Goal: Task Accomplishment & Management: Manage account settings

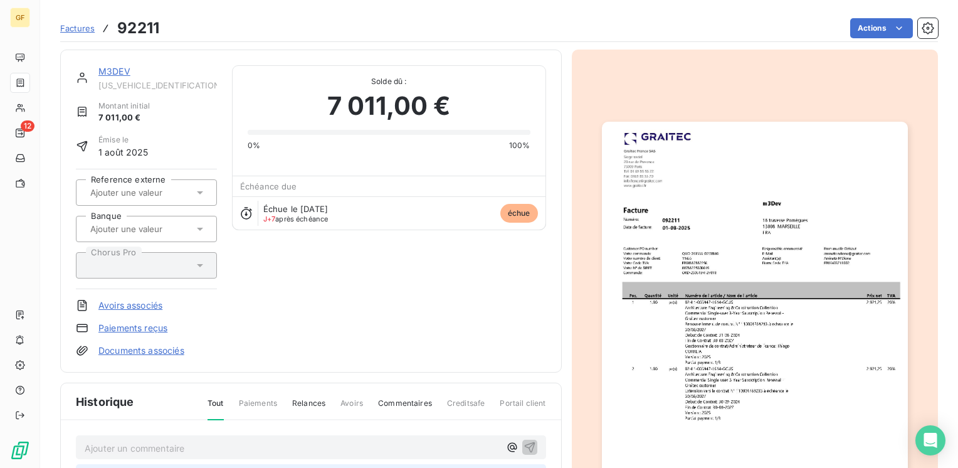
scroll to position [225, 0]
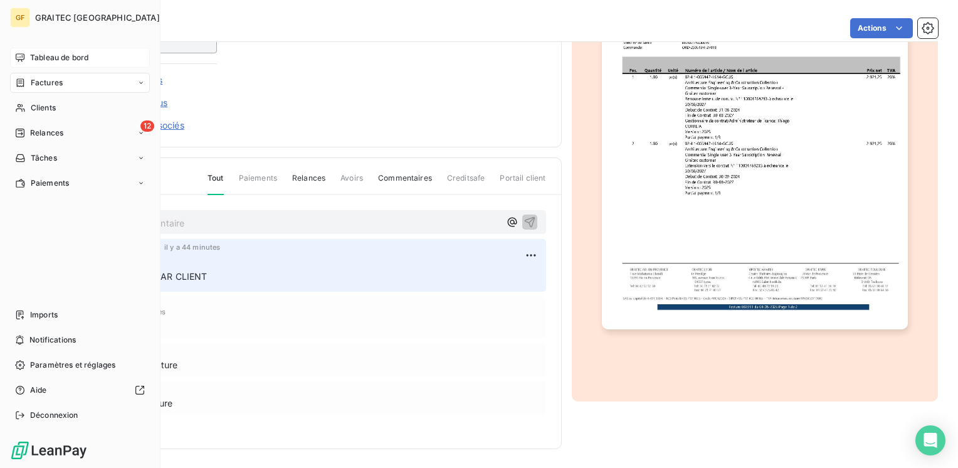
click at [36, 56] on span "Tableau de bord" at bounding box center [59, 57] width 58 height 11
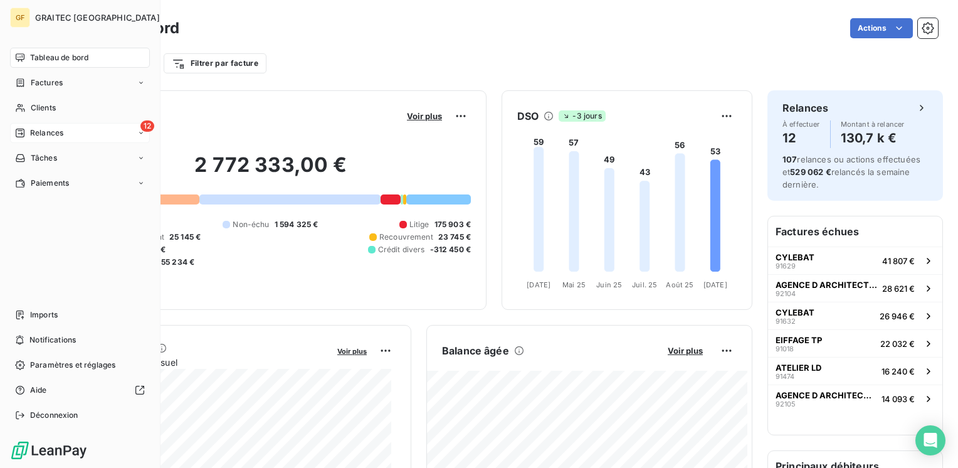
click at [48, 130] on span "Relances" at bounding box center [46, 132] width 33 height 11
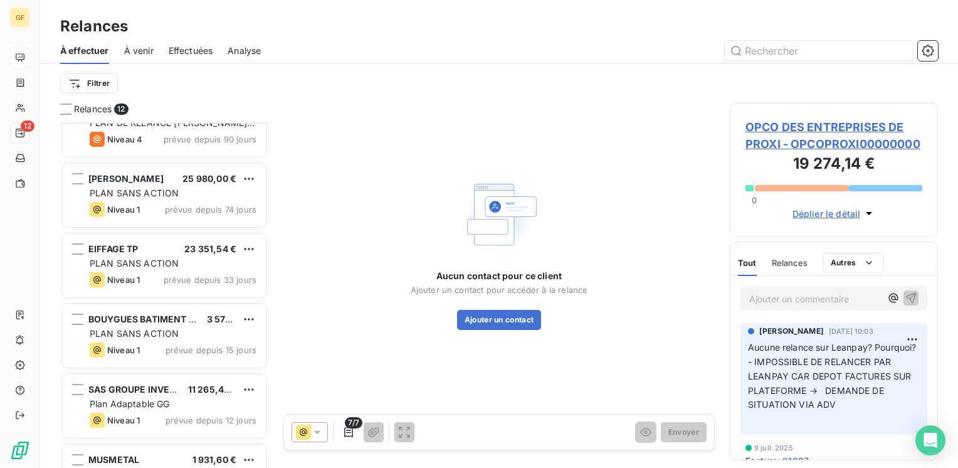
scroll to position [498, 0]
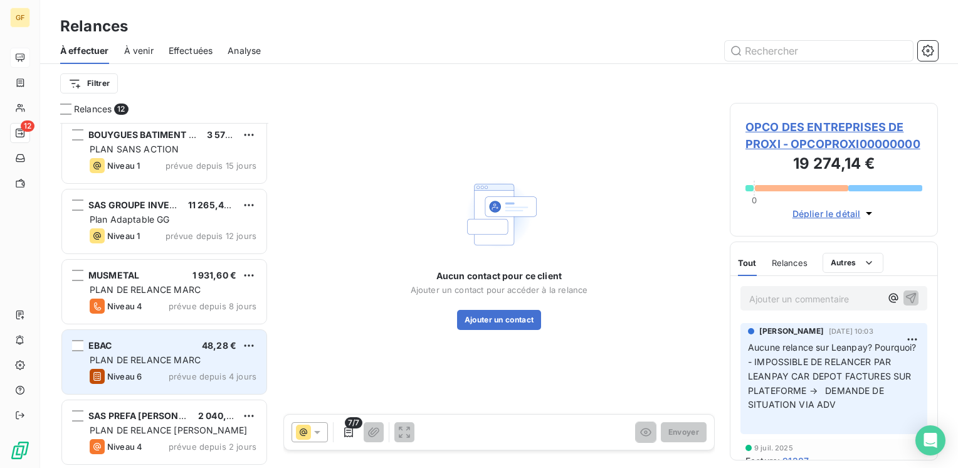
click at [206, 357] on div "PLAN DE RELANCE MARC" at bounding box center [173, 360] width 167 height 13
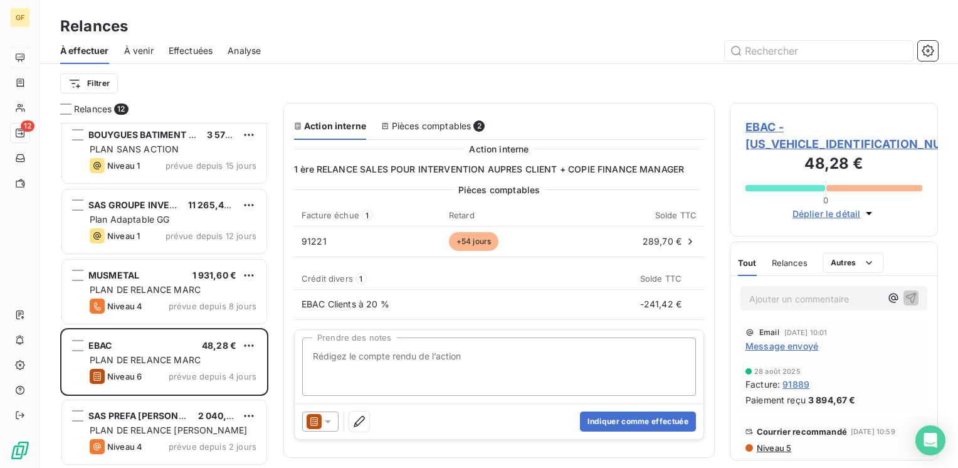
click at [775, 339] on span "Message envoyé" at bounding box center [781, 345] width 73 height 13
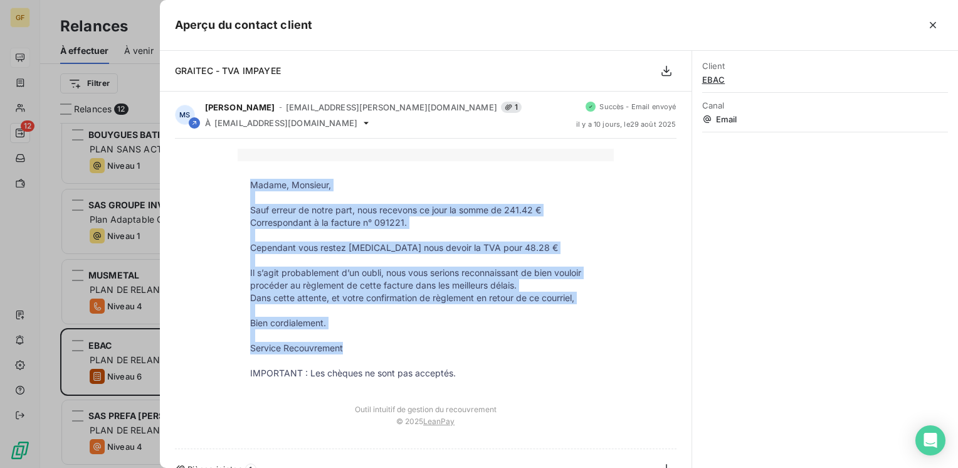
drag, startPoint x: 368, startPoint y: 342, endPoint x: 246, endPoint y: 183, distance: 200.7
click at [246, 183] on tbody "Madame, Monsieur, Sauf erreur de notre part, nous recevons ce jour la somme de …" at bounding box center [426, 279] width 376 height 201
copy tbody "Madame, Monsieur, Sauf erreur de notre part, nous recevons ce jour la somme de …"
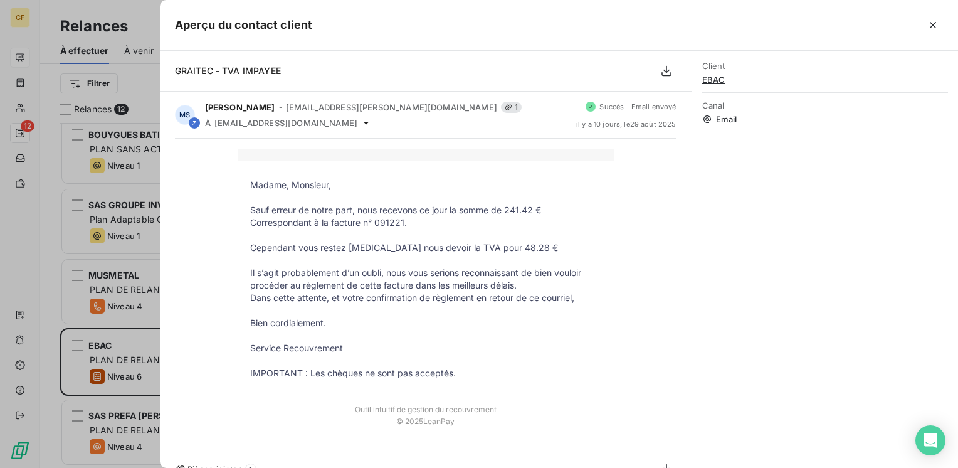
click at [478, 154] on p at bounding box center [425, 155] width 351 height 13
click at [933, 24] on icon "button" at bounding box center [933, 25] width 13 height 13
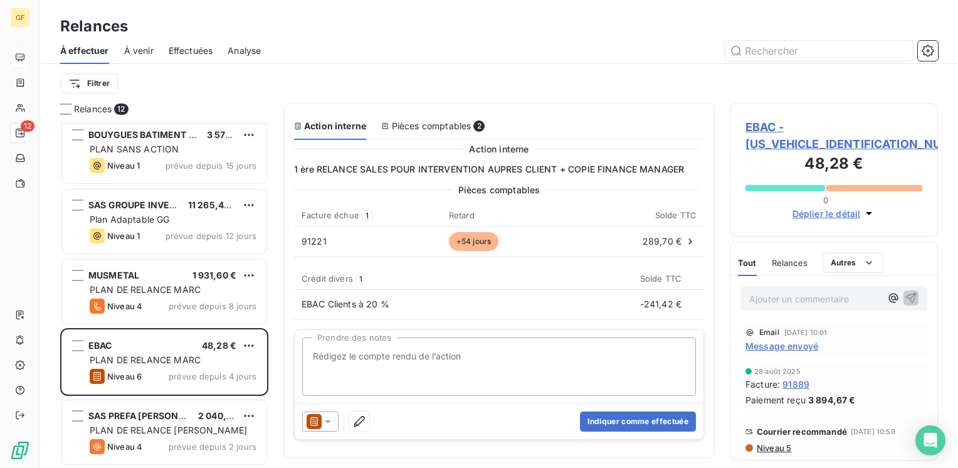
click at [774, 128] on span "EBAC - [US_VEHICLE_IDENTIFICATION_NUMBER]" at bounding box center [833, 135] width 177 height 34
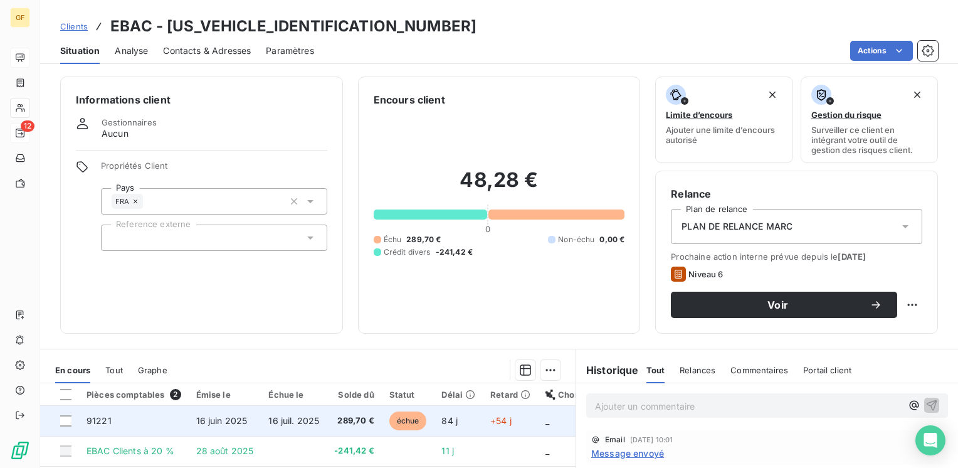
click at [213, 414] on td "16 juin 2025" at bounding box center [225, 421] width 73 height 30
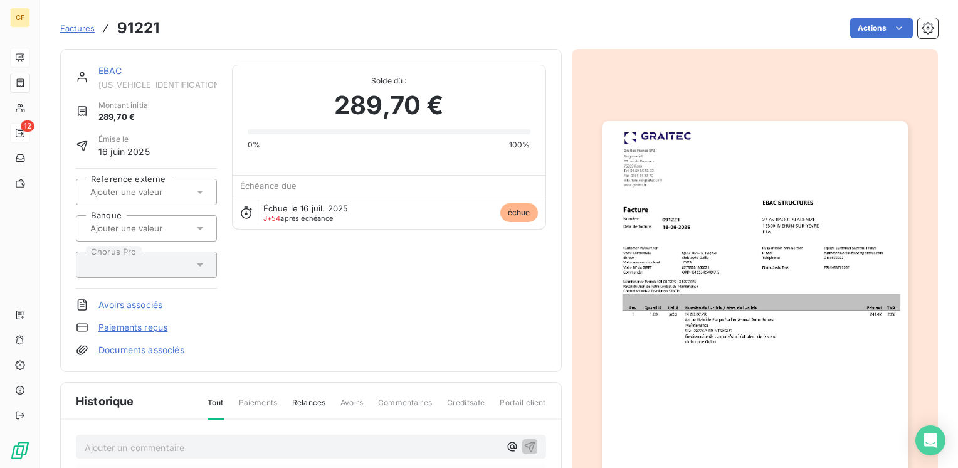
click at [706, 298] on img "button" at bounding box center [755, 337] width 306 height 432
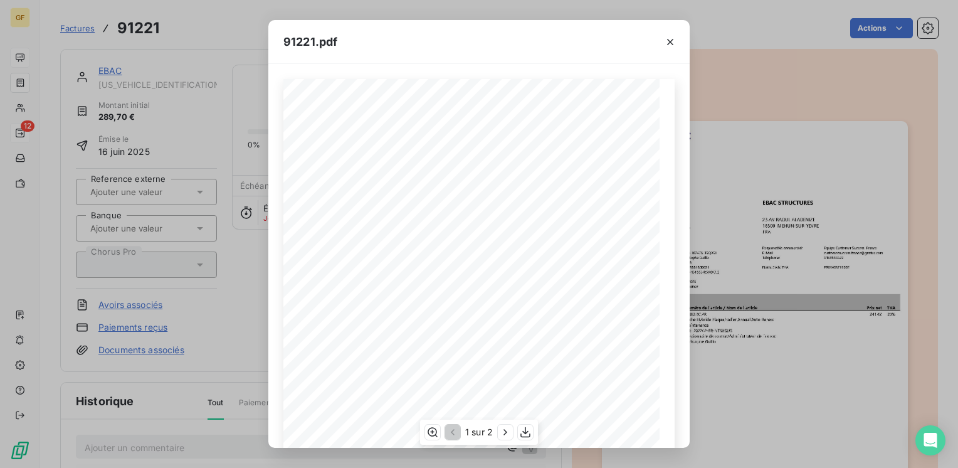
click at [258, 89] on div "91221.pdf Pos. Quantité Unité Numéro de l'article / Nom de l'article Prix net T…" at bounding box center [479, 234] width 958 height 468
click at [204, 61] on div "91221.pdf Pos. Quantité Unité Numéro de l'article / Nom de l'article Prix net T…" at bounding box center [479, 234] width 958 height 468
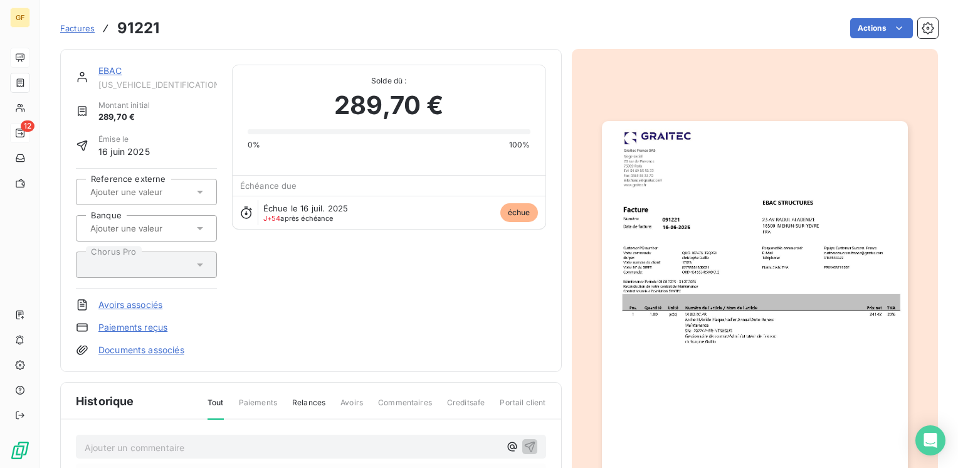
click at [431, 324] on div "EBAC [US_VEHICLE_IDENTIFICATION_NUMBER] Montant initial 289,70 € Émise le [DATE…" at bounding box center [311, 210] width 470 height 291
click at [687, 291] on img "button" at bounding box center [755, 337] width 306 height 432
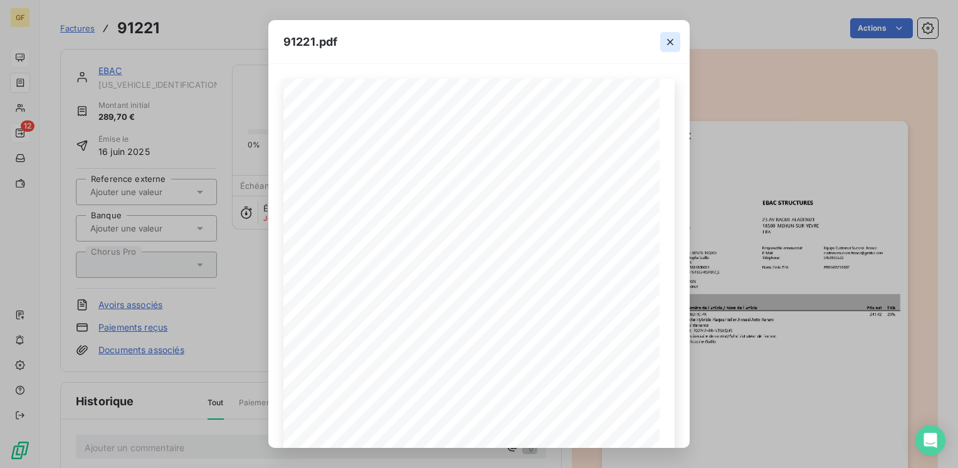
click at [669, 39] on icon "button" at bounding box center [670, 42] width 13 height 13
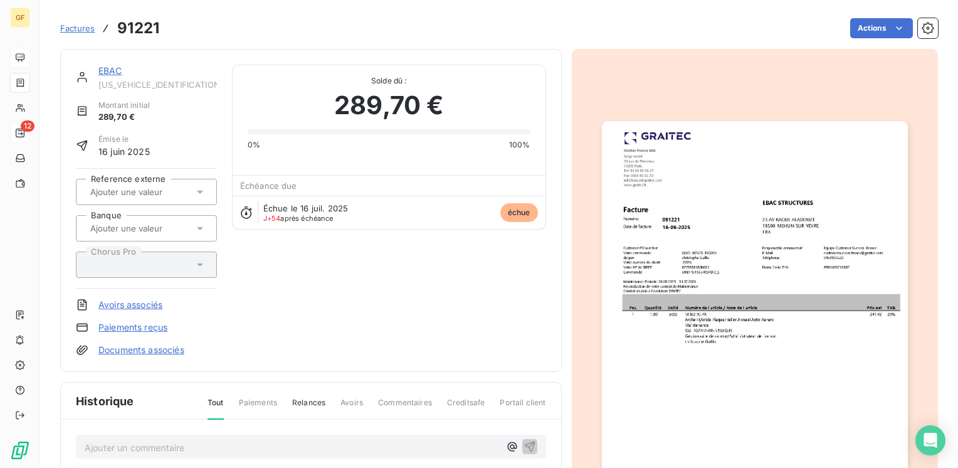
click at [111, 71] on link "EBAC" at bounding box center [110, 70] width 24 height 11
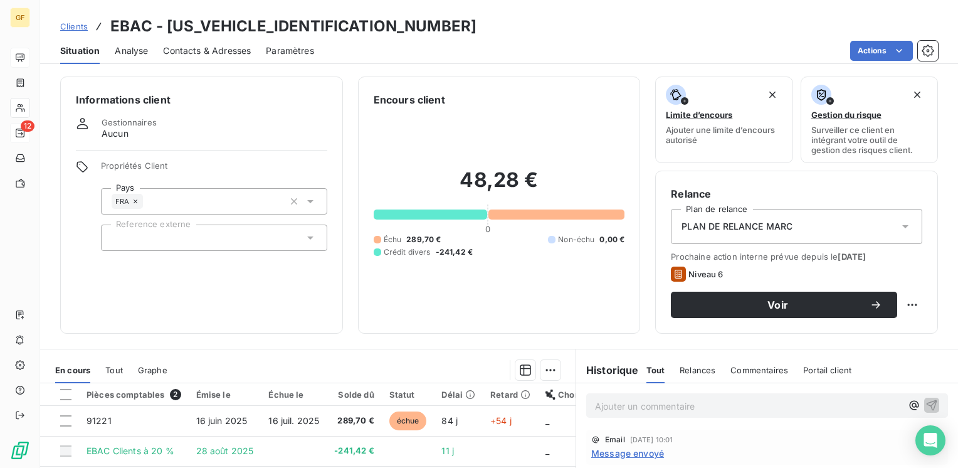
click at [201, 55] on span "Contacts & Adresses" at bounding box center [207, 51] width 88 height 13
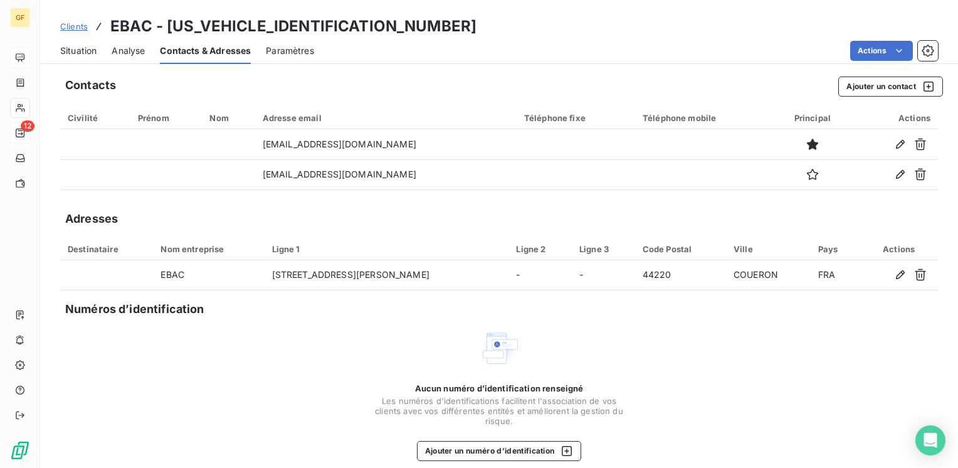
click at [83, 53] on span "Situation" at bounding box center [78, 51] width 36 height 13
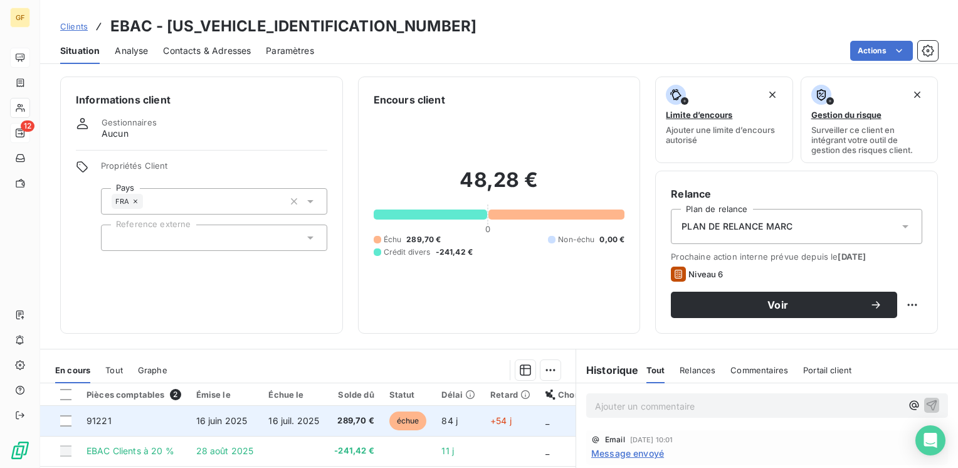
click at [241, 422] on span "16 juin 2025" at bounding box center [221, 420] width 51 height 11
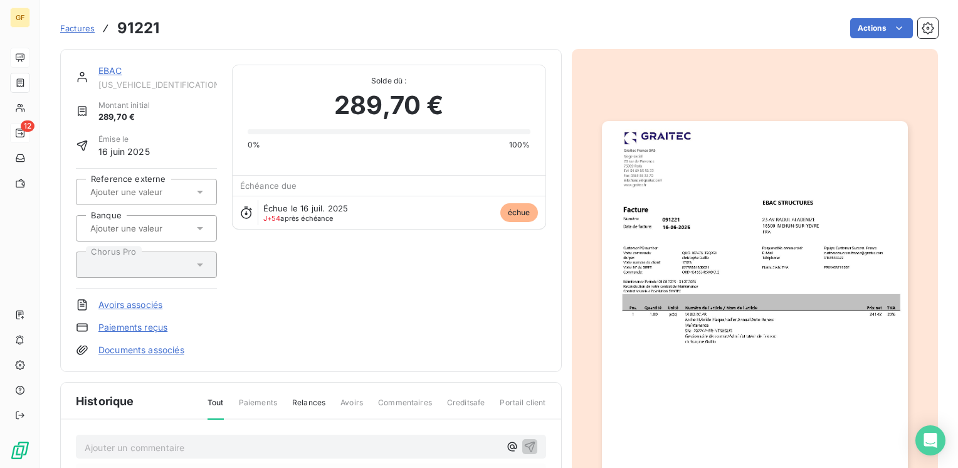
click at [112, 70] on link "EBAC" at bounding box center [110, 70] width 24 height 11
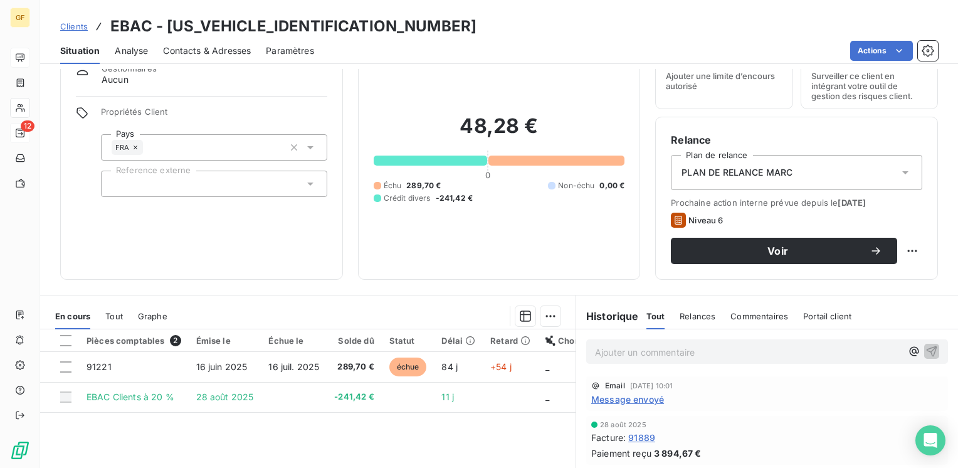
scroll to position [125, 0]
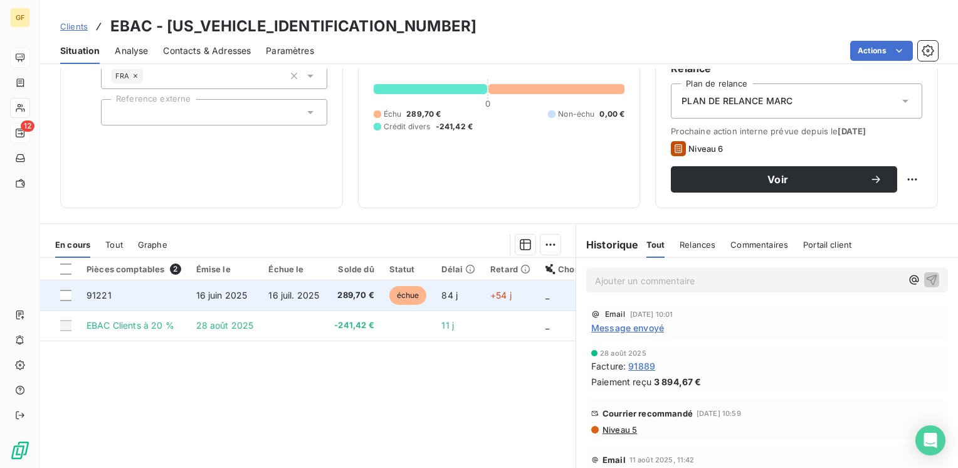
click at [291, 291] on span "16 juil. 2025" at bounding box center [293, 295] width 51 height 11
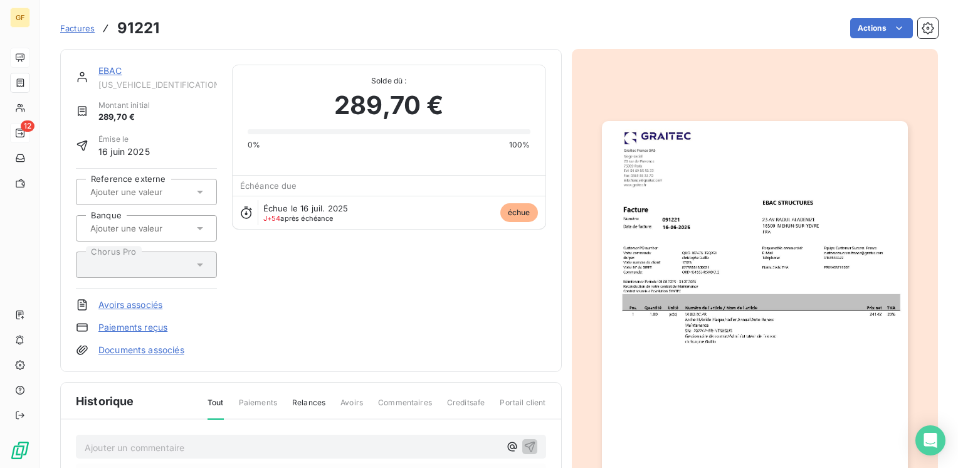
click at [703, 329] on img "button" at bounding box center [755, 337] width 306 height 432
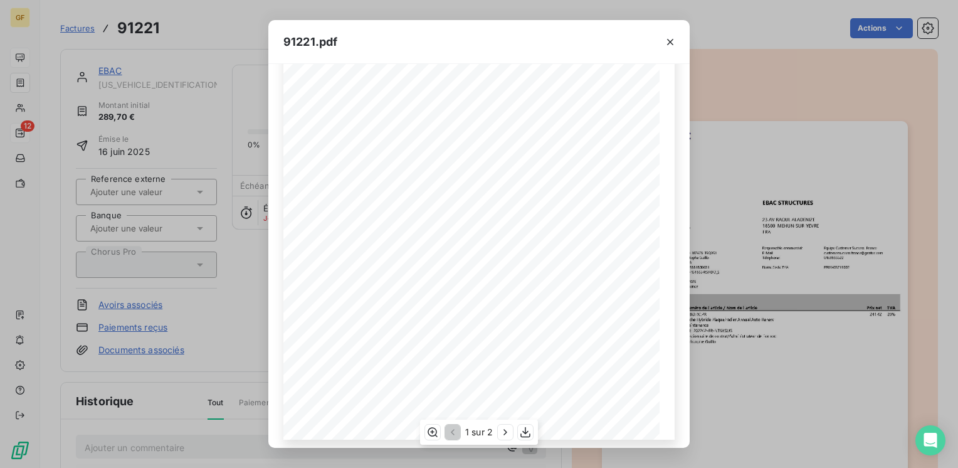
scroll to position [177, 0]
click at [504, 429] on icon "button" at bounding box center [504, 432] width 3 height 6
click at [456, 433] on icon "button" at bounding box center [451, 432] width 13 height 13
click at [672, 41] on icon "button" at bounding box center [670, 42] width 13 height 13
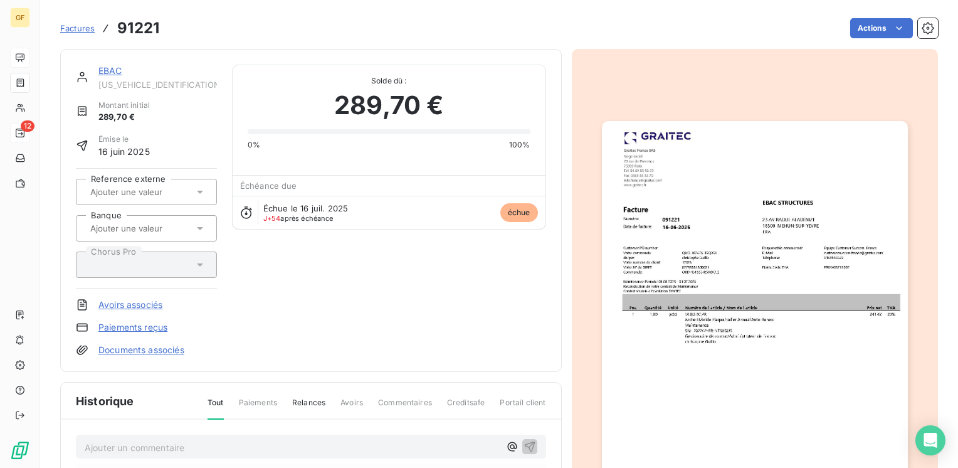
click at [295, 120] on div "289,70 €" at bounding box center [389, 106] width 283 height 38
click at [111, 71] on link "EBAC" at bounding box center [110, 70] width 24 height 11
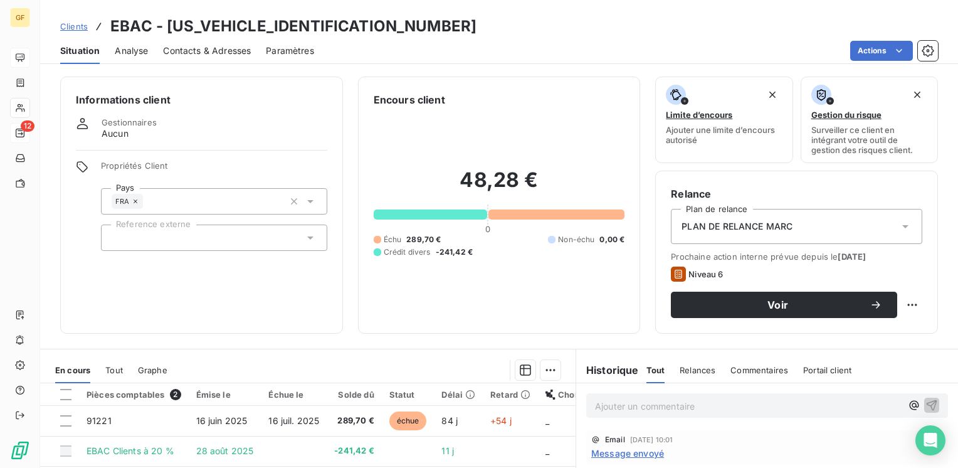
click at [221, 50] on span "Contacts & Adresses" at bounding box center [207, 51] width 88 height 13
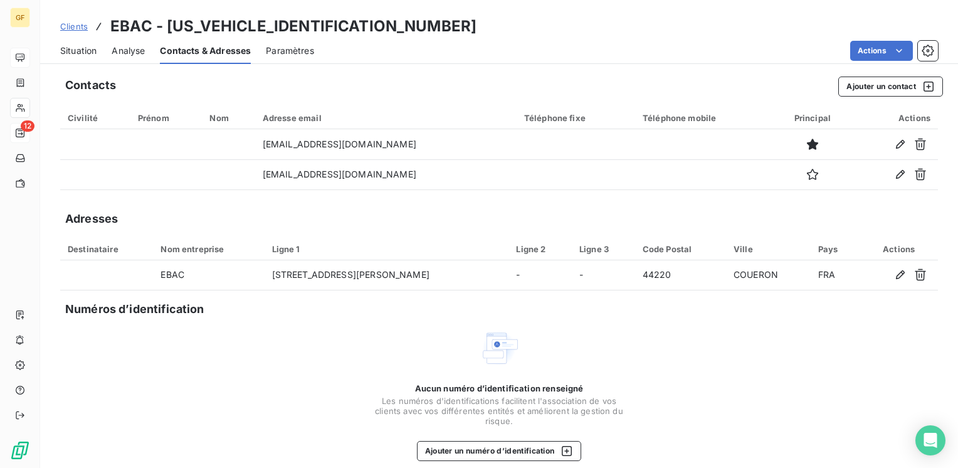
click at [85, 56] on span "Situation" at bounding box center [78, 51] width 36 height 13
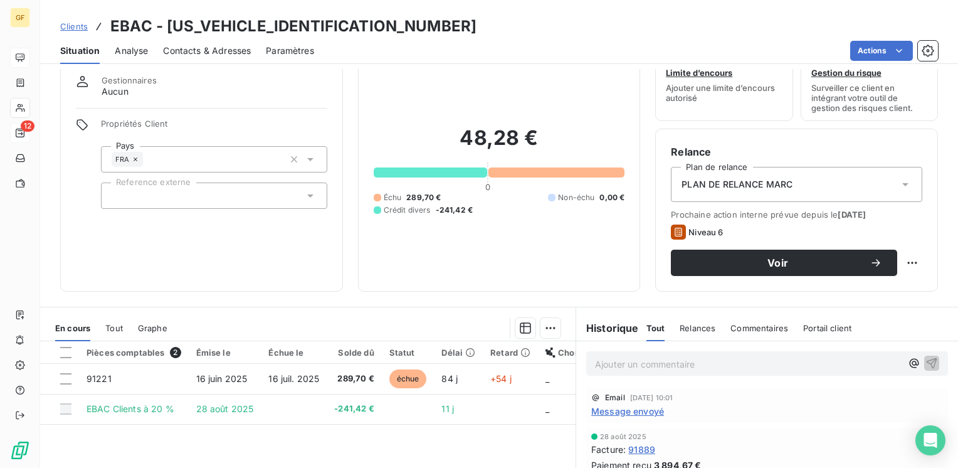
scroll to position [63, 0]
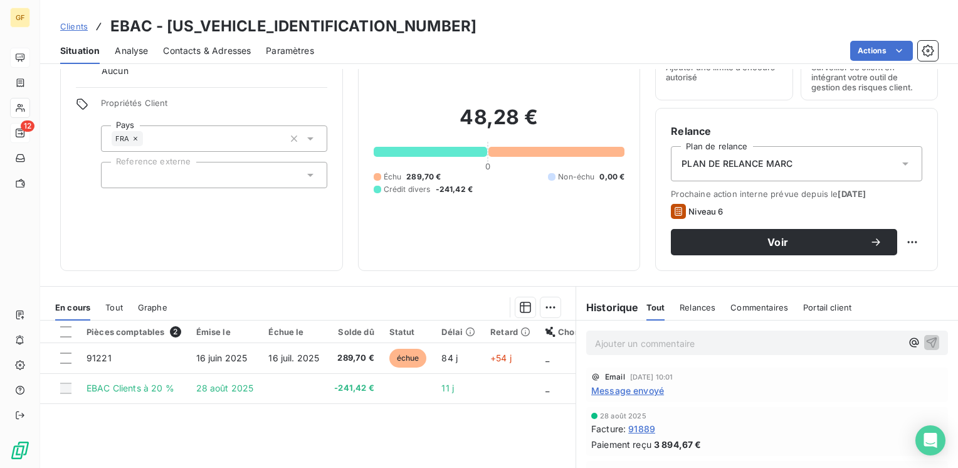
click at [238, 49] on span "Contacts & Adresses" at bounding box center [207, 51] width 88 height 13
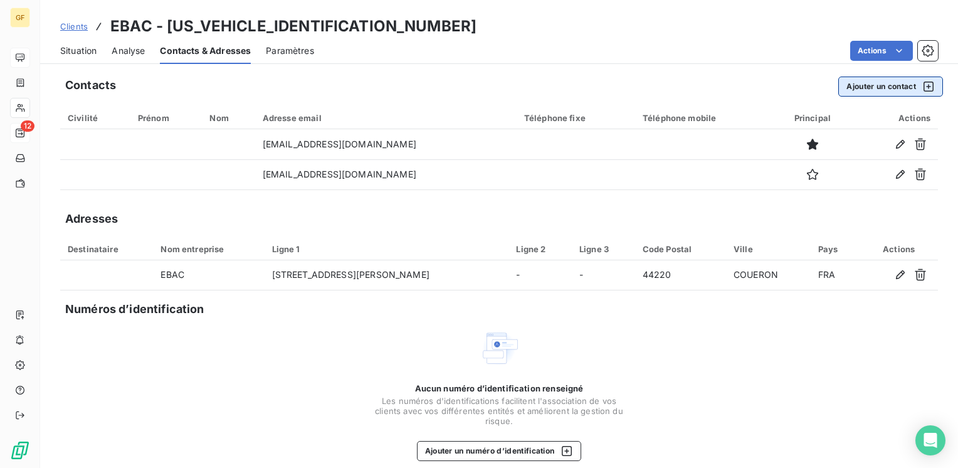
click at [857, 87] on button "Ajouter un contact" at bounding box center [890, 86] width 105 height 20
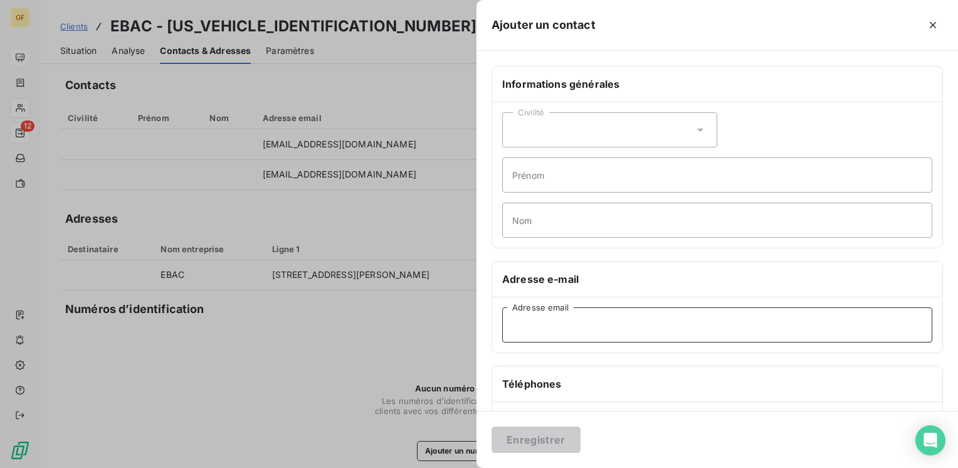
click at [544, 327] on input "Adresse email" at bounding box center [717, 324] width 430 height 35
drag, startPoint x: 512, startPoint y: 323, endPoint x: 490, endPoint y: 322, distance: 22.0
click at [490, 322] on div "Informations générales Civilité Prénom Nom Adresse e-mail B Adresse email Télép…" at bounding box center [716, 344] width 481 height 557
drag, startPoint x: 517, startPoint y: 325, endPoint x: 540, endPoint y: 330, distance: 24.3
click at [542, 330] on input "b." at bounding box center [717, 324] width 430 height 35
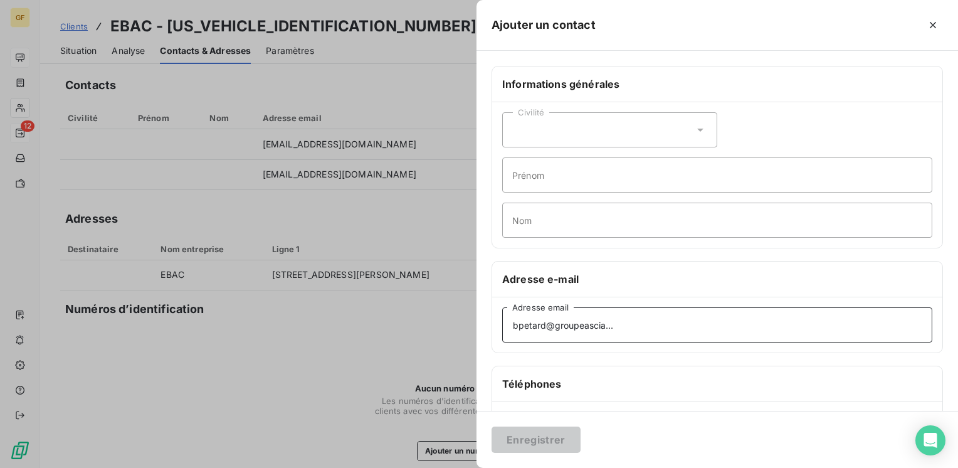
click at [606, 322] on input "bpetard@groupeascia..." at bounding box center [717, 324] width 430 height 35
click at [604, 322] on input "bpetard@groupeascia..." at bounding box center [717, 324] width 430 height 35
type input "[EMAIL_ADDRESS][DOMAIN_NAME]"
click at [609, 370] on div "Téléphones" at bounding box center [717, 384] width 450 height 36
click at [540, 444] on button "Enregistrer" at bounding box center [535, 439] width 89 height 26
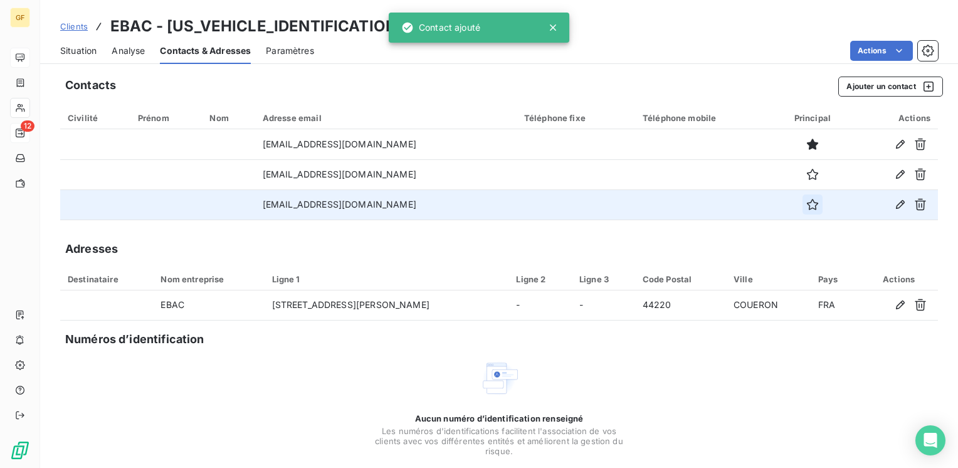
click at [806, 204] on icon "button" at bounding box center [812, 204] width 13 height 13
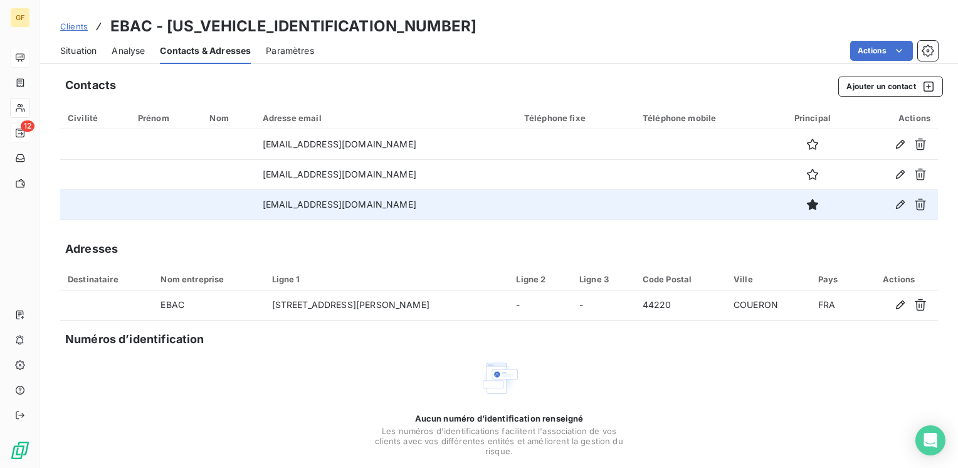
click at [84, 51] on span "Situation" at bounding box center [78, 51] width 36 height 13
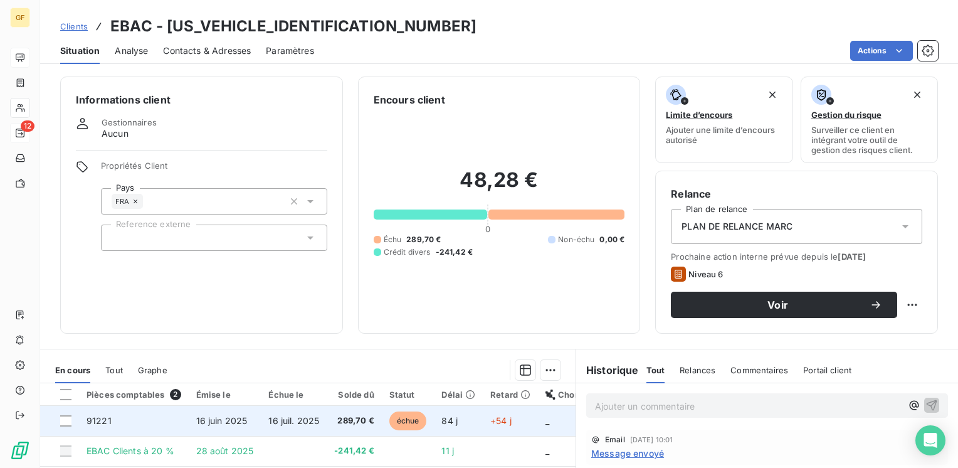
click at [365, 415] on span "289,70 €" at bounding box center [353, 420] width 39 height 13
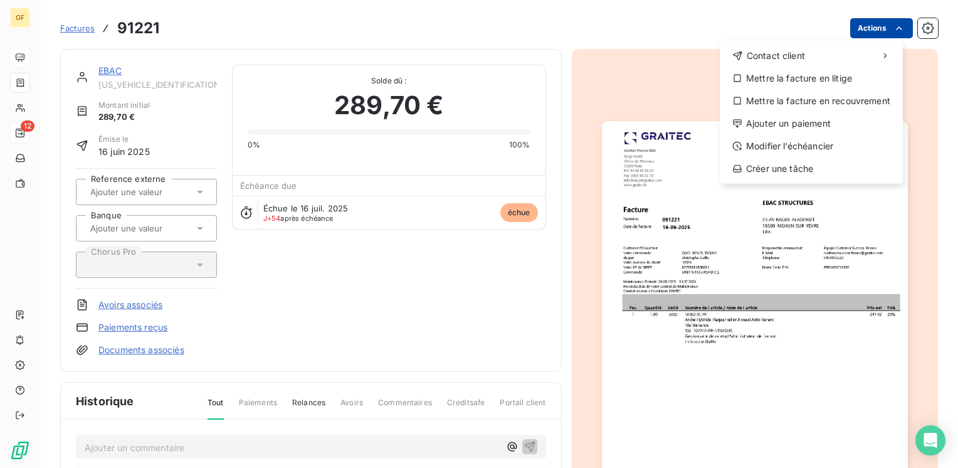
click at [876, 31] on html "GF 12 Factures 91221 Actions Contact client Mettre la facture en litige Mettre …" at bounding box center [479, 234] width 958 height 468
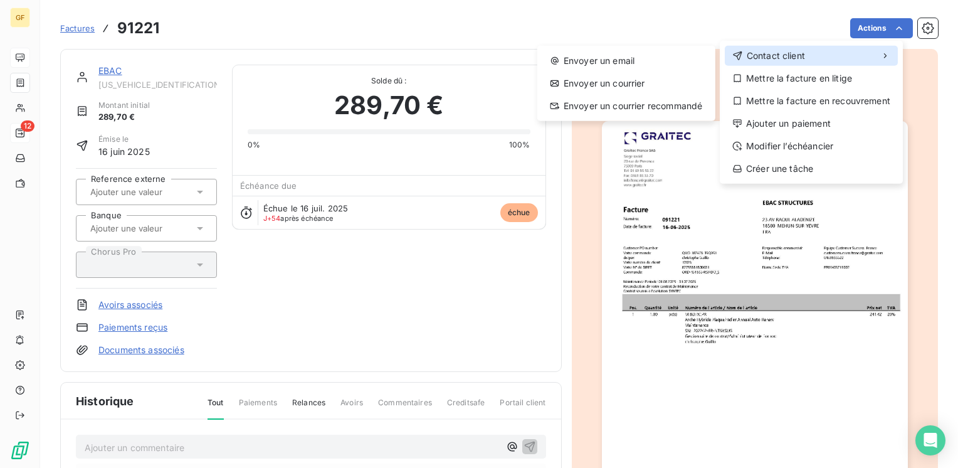
click at [752, 54] on span "Contact client" at bounding box center [776, 56] width 58 height 13
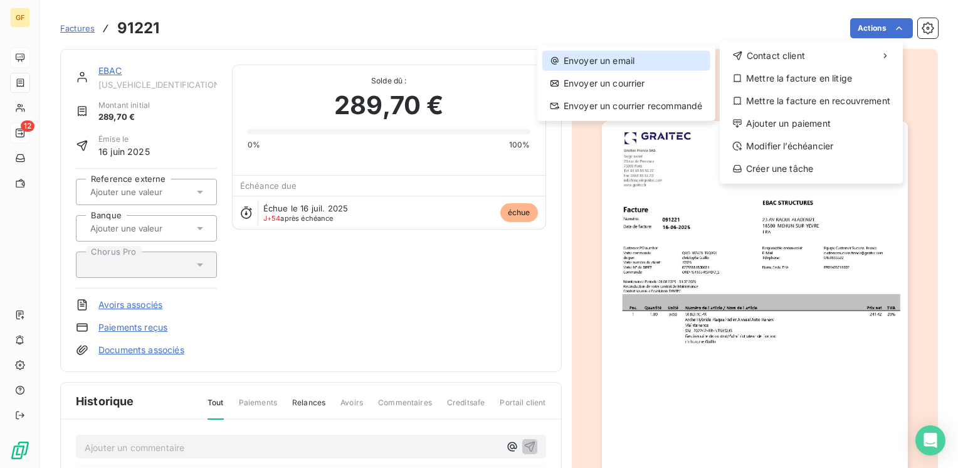
click at [634, 59] on div "Envoyer un email" at bounding box center [626, 61] width 168 height 20
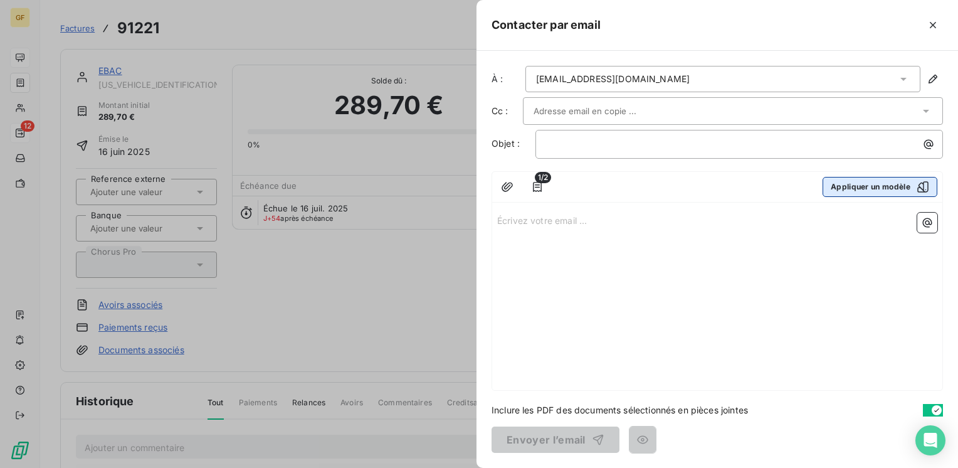
click at [863, 189] on button "Appliquer un modèle" at bounding box center [879, 187] width 115 height 20
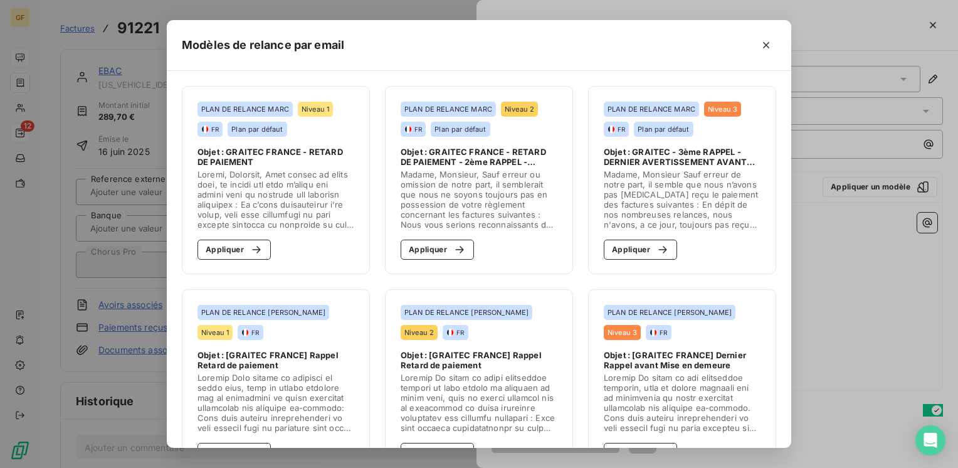
click at [226, 236] on section "PLAN DE RELANCE [PERSON_NAME] 1 FR Plan par défaut Objet : GRAITEC FRANCE - RET…" at bounding box center [276, 180] width 188 height 188
click at [229, 243] on button "Appliquer" at bounding box center [233, 249] width 73 height 20
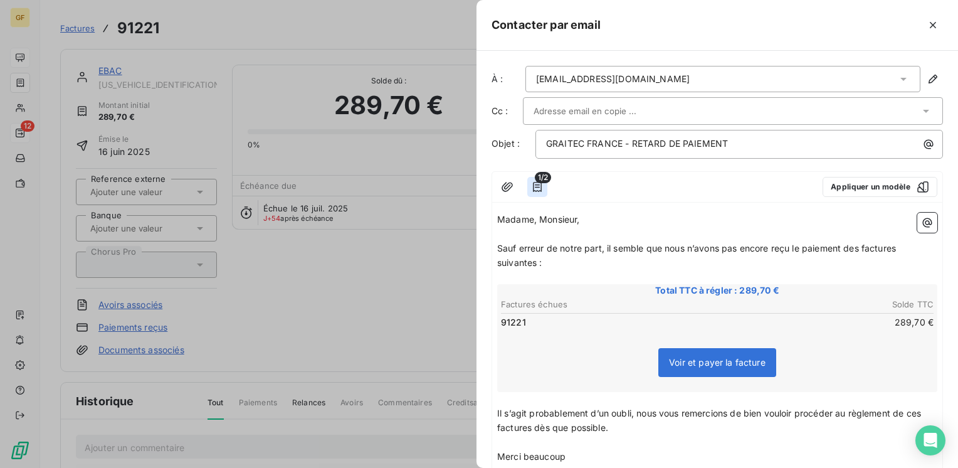
click at [533, 187] on icon "button" at bounding box center [537, 187] width 9 height 10
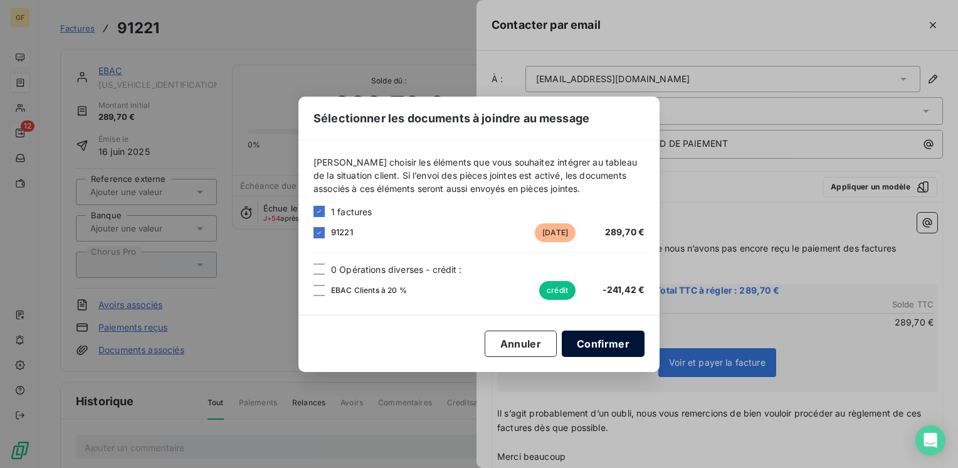
click at [602, 345] on button "Confirmer" at bounding box center [603, 343] width 83 height 26
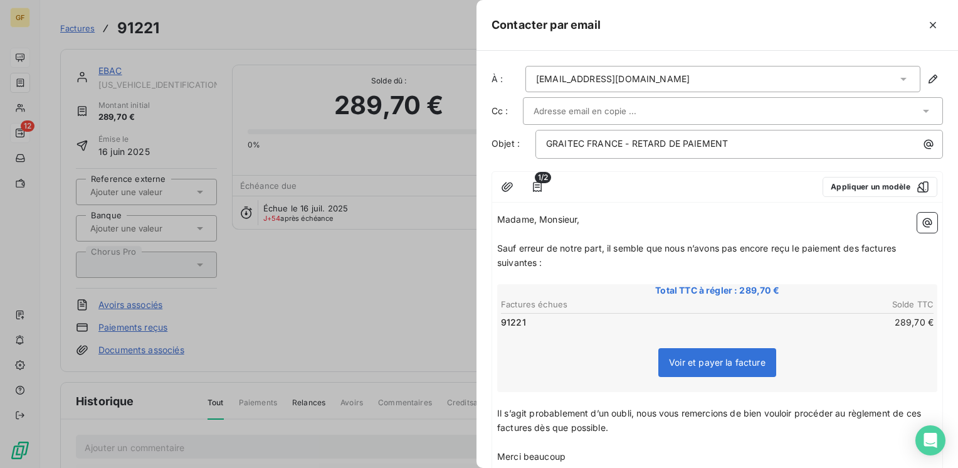
click at [684, 195] on div at bounding box center [684, 187] width 255 height 20
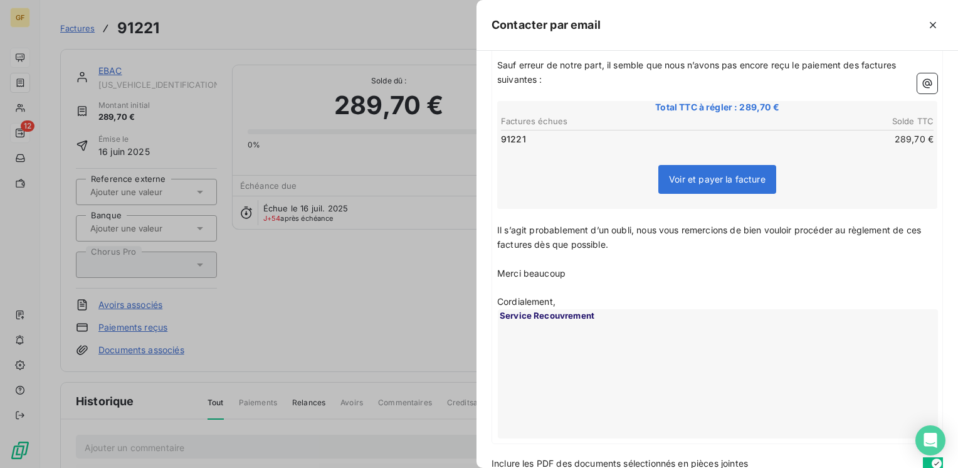
scroll to position [234, 0]
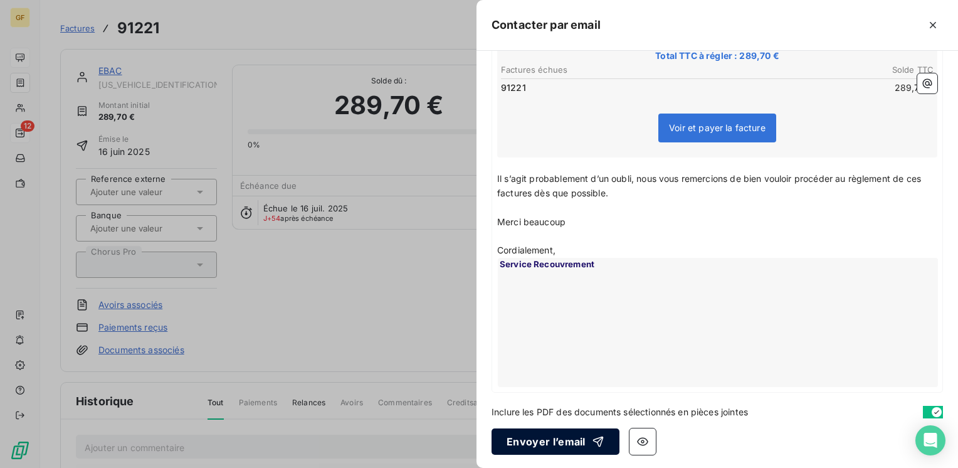
click at [554, 435] on button "Envoyer l’email" at bounding box center [555, 441] width 128 height 26
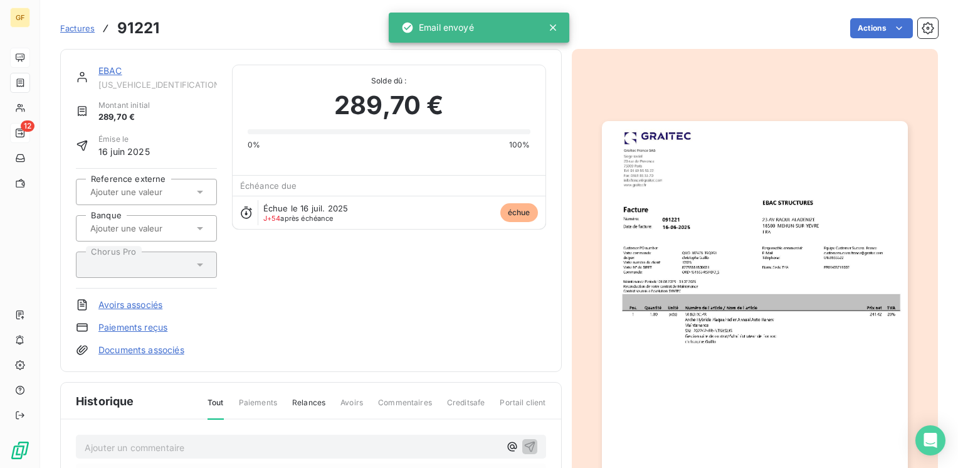
click at [110, 66] on link "EBAC" at bounding box center [110, 70] width 24 height 11
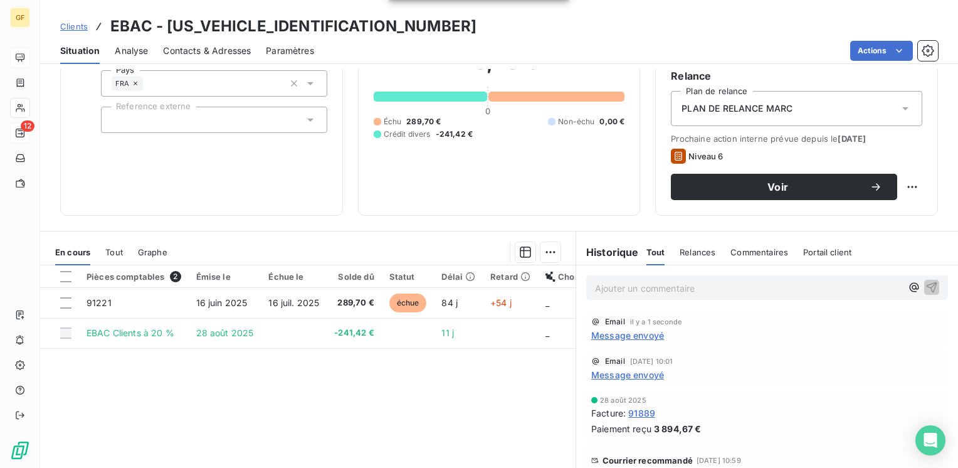
scroll to position [125, 0]
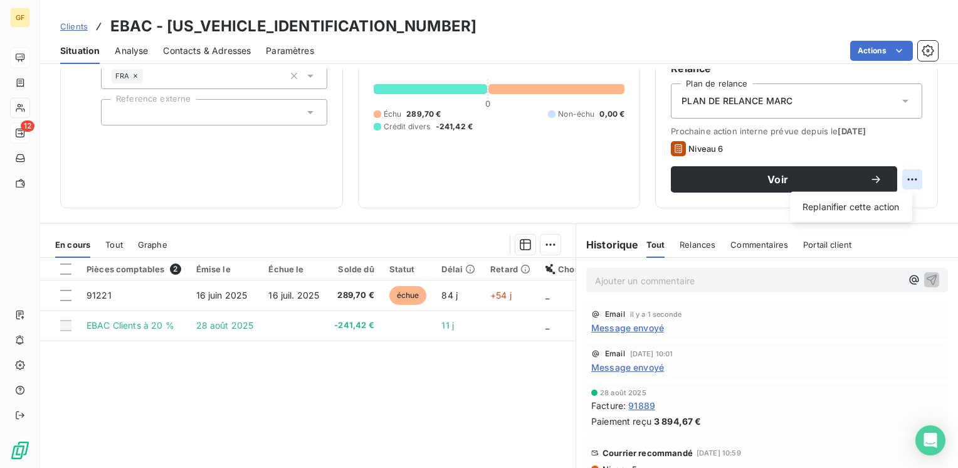
click at [902, 175] on html "GF 12 Clients EBAC - [US_VEHICLE_IDENTIFICATION_NUMBER] Situation Analyse Conta…" at bounding box center [479, 234] width 958 height 468
click at [865, 199] on div "Replanifier cette action" at bounding box center [851, 207] width 112 height 20
select select "8"
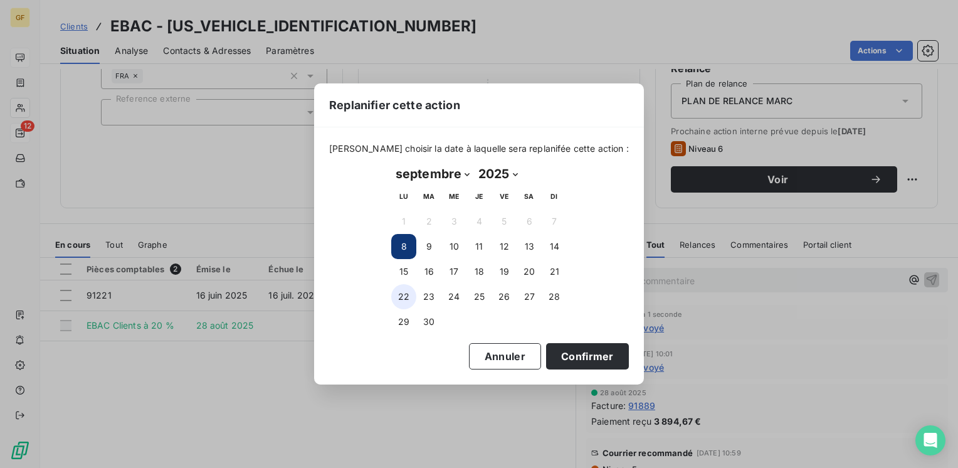
click at [409, 297] on button "22" at bounding box center [403, 296] width 25 height 25
drag, startPoint x: 563, startPoint y: 342, endPoint x: 557, endPoint y: 351, distance: 10.4
click at [563, 344] on button "Confirmer" at bounding box center [587, 356] width 83 height 26
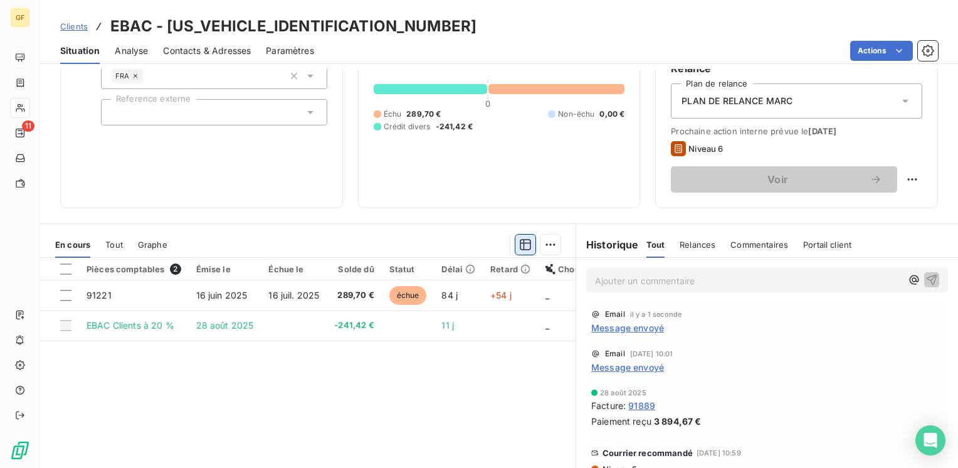
scroll to position [0, 0]
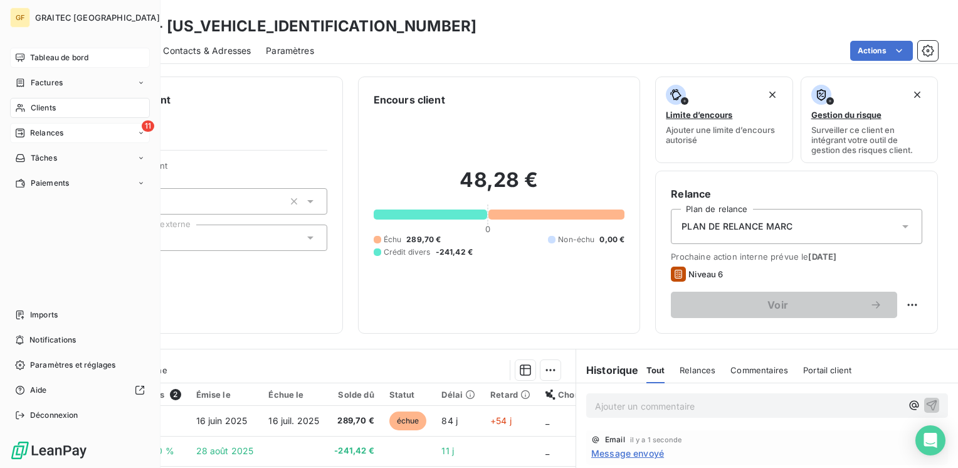
click at [31, 53] on span "Tableau de bord" at bounding box center [59, 57] width 58 height 11
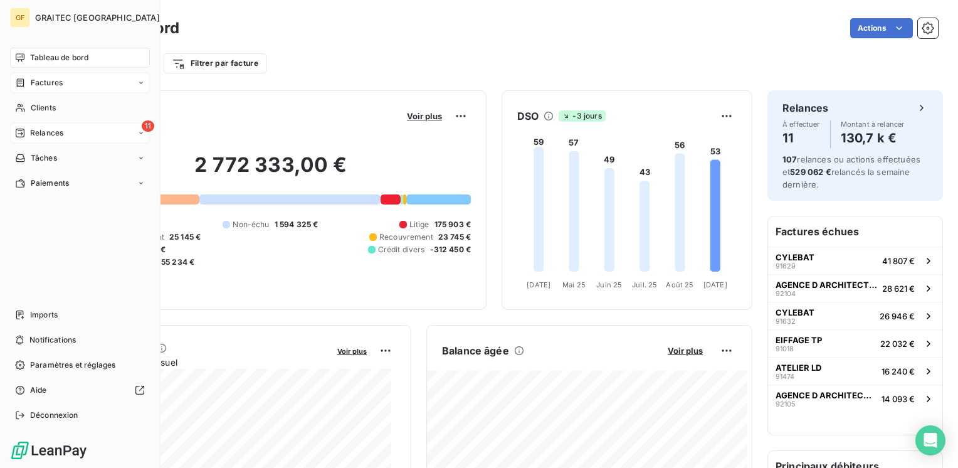
click at [46, 79] on span "Factures" at bounding box center [47, 82] width 32 height 11
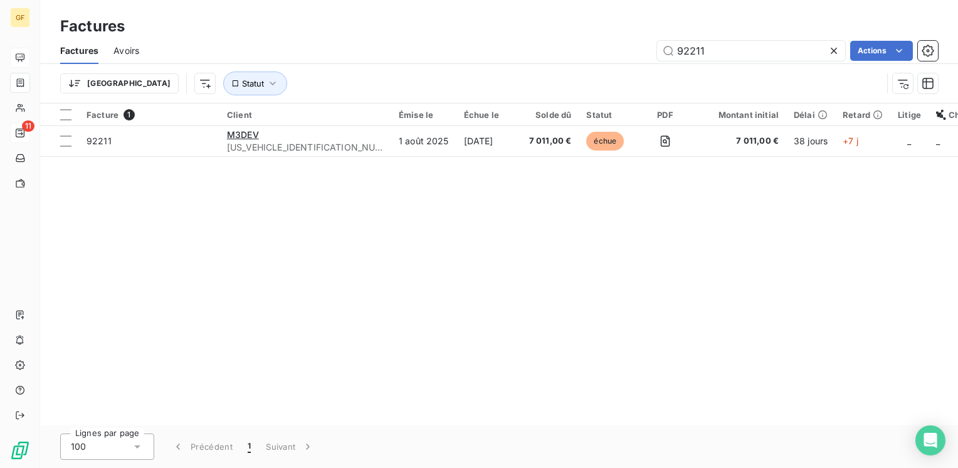
drag, startPoint x: 734, startPoint y: 53, endPoint x: 527, endPoint y: 82, distance: 208.9
click at [527, 82] on div "Factures Avoirs 92211 Actions Trier Statut" at bounding box center [499, 70] width 918 height 65
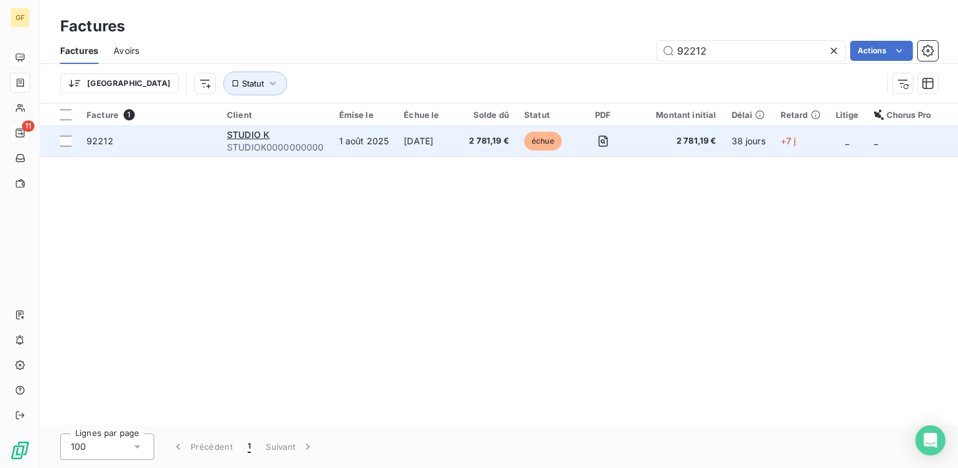
type input "92212"
click at [308, 130] on div "STUDIO K" at bounding box center [275, 135] width 97 height 13
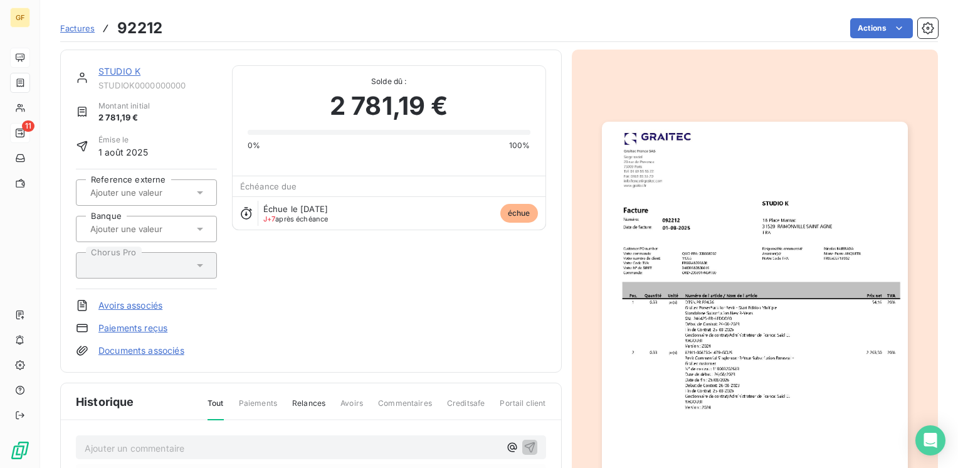
scroll to position [125, 0]
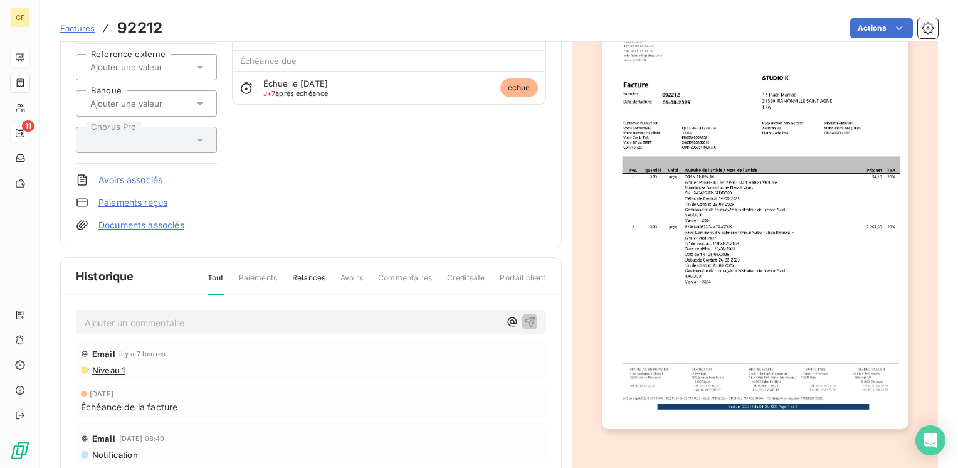
click at [191, 307] on div "Ajouter un commentaire ﻿ Email il y a 7 heures Niveau 1 [DATE] Échéance de la f…" at bounding box center [311, 424] width 500 height 259
click at [189, 315] on p "Ajouter un commentaire ﻿" at bounding box center [292, 323] width 415 height 16
drag, startPoint x: 194, startPoint y: 317, endPoint x: 0, endPoint y: 330, distance: 194.1
click at [0, 333] on html "GF 11 Factures 92212 Actions STUDIO K STUDIOK0000000000 Montant initial 2 781,1…" at bounding box center [479, 234] width 958 height 468
click at [417, 315] on p "RETOUR CLIENT → PAIEMENT EN COURS" at bounding box center [292, 322] width 415 height 14
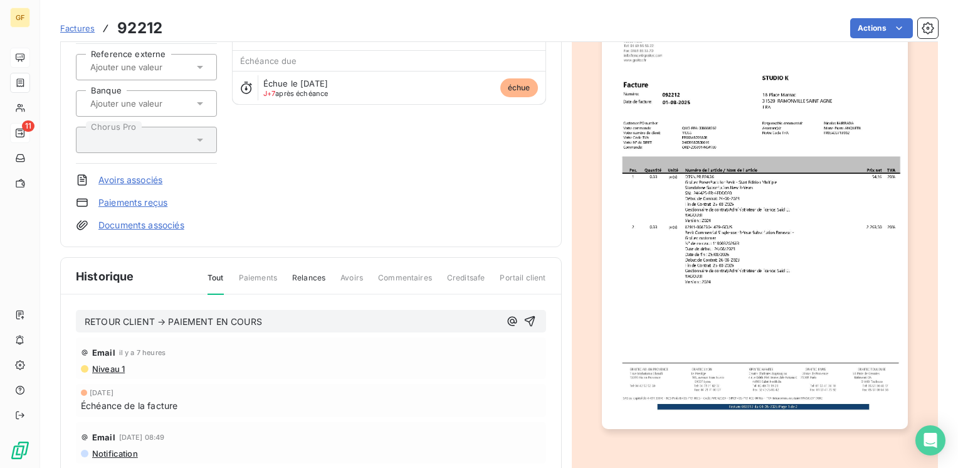
click at [214, 316] on span "RETOUR CLIENT → PAIEMENT EN COURS" at bounding box center [173, 321] width 177 height 11
click at [247, 319] on span "RETOUR CLIENT → PAIEMENT CETTE EMAINE EN COURS" at bounding box center [209, 321] width 248 height 11
click at [361, 315] on p "RETOUR CLIENT → PAIEMENT CETTE SEMAINE EN COURS" at bounding box center [292, 322] width 415 height 14
drag, startPoint x: 342, startPoint y: 319, endPoint x: 288, endPoint y: 318, distance: 53.9
click at [288, 318] on p "RETOUR CLIENT → PAIEMENT CETTE SEMAINE EN COURS" at bounding box center [292, 322] width 415 height 14
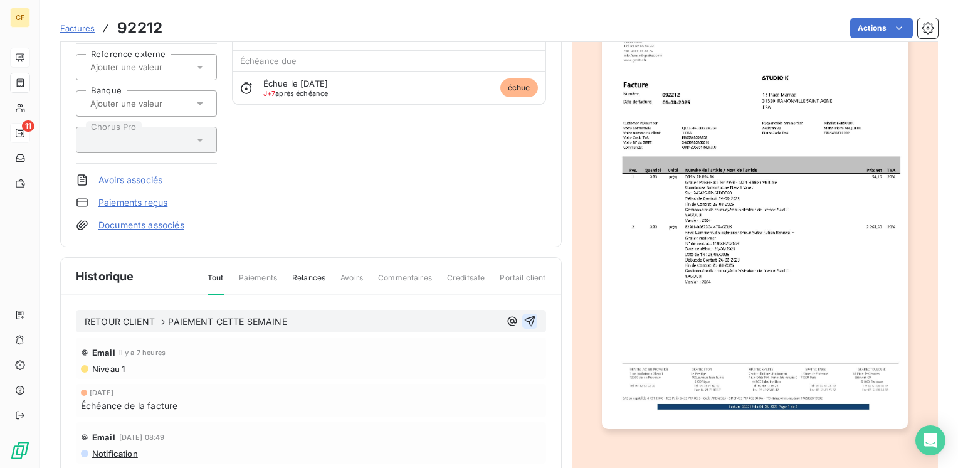
click at [524, 315] on icon "button" at bounding box center [529, 321] width 13 height 13
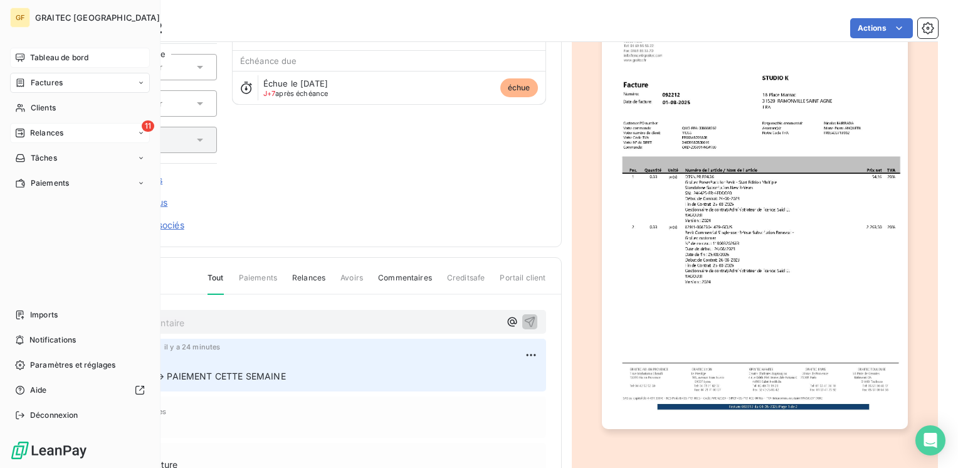
click at [58, 56] on span "Tableau de bord" at bounding box center [59, 57] width 58 height 11
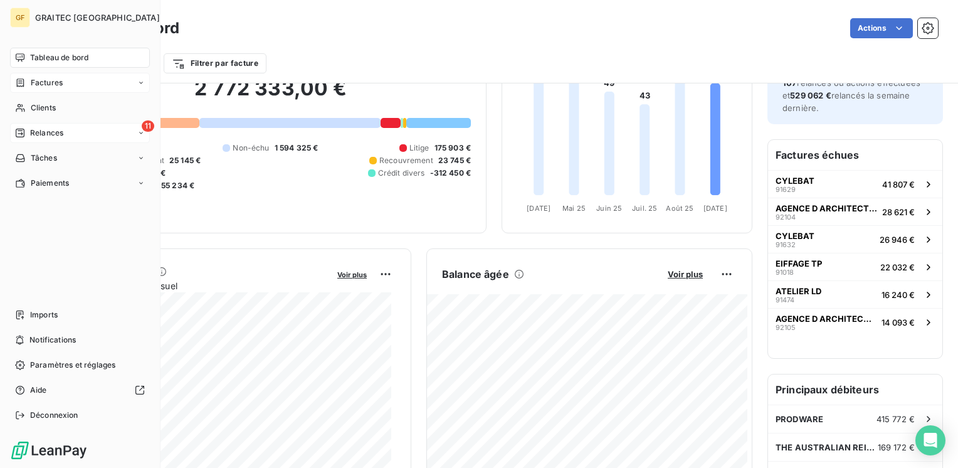
scroll to position [125, 0]
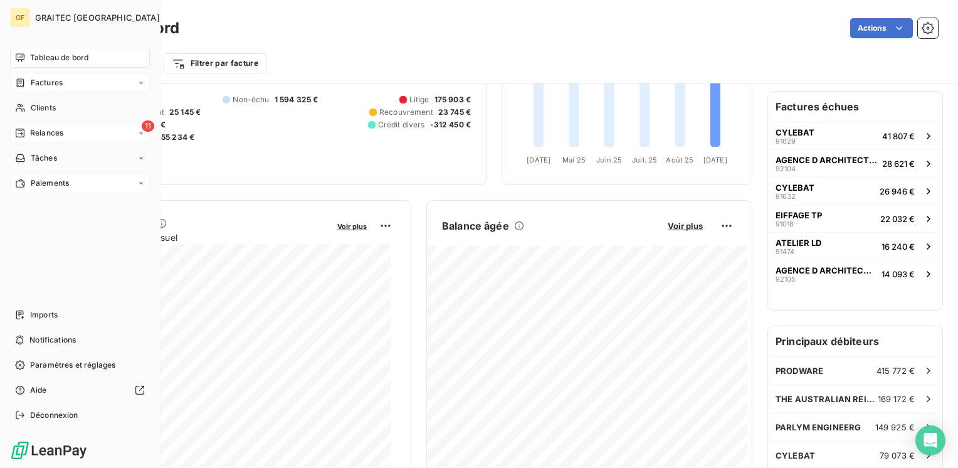
click at [38, 182] on span "Paiements" at bounding box center [50, 182] width 38 height 11
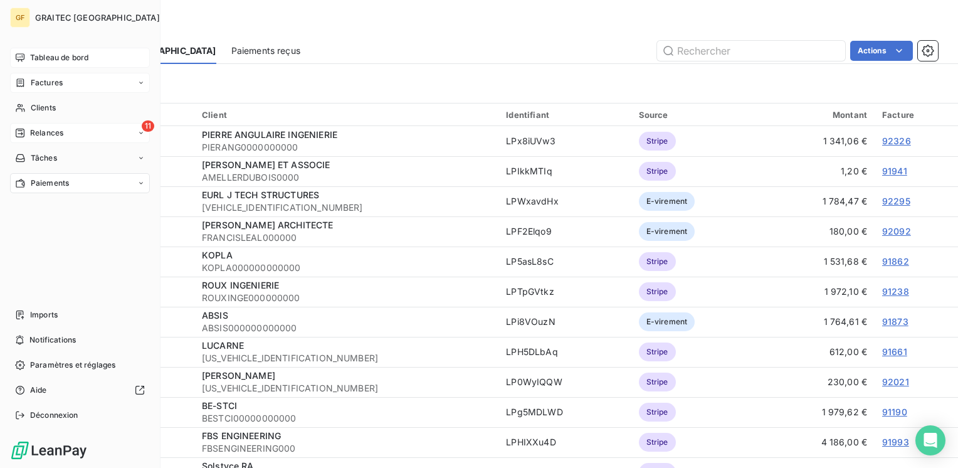
click at [38, 132] on span "Relances" at bounding box center [46, 132] width 33 height 11
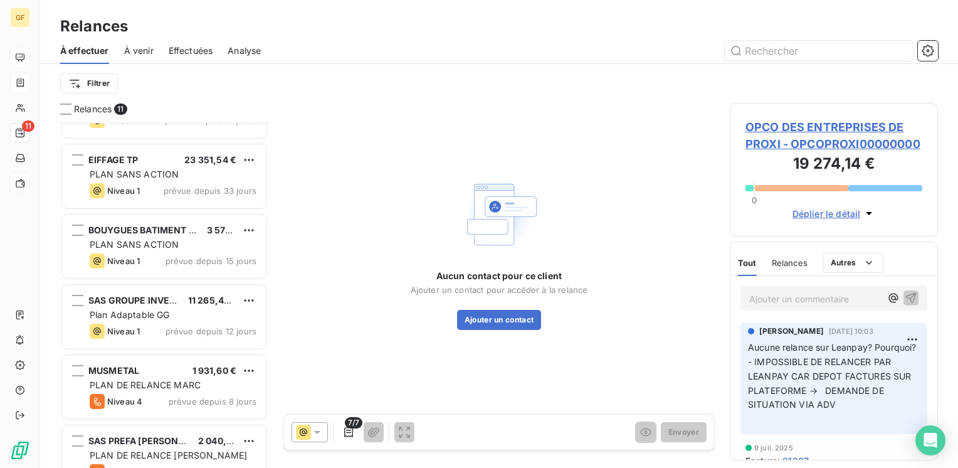
scroll to position [428, 0]
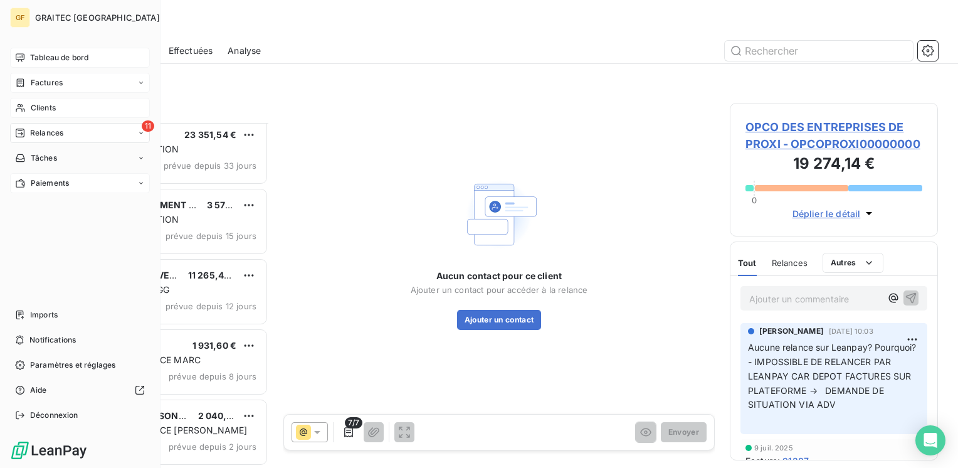
click at [50, 105] on span "Clients" at bounding box center [43, 107] width 25 height 11
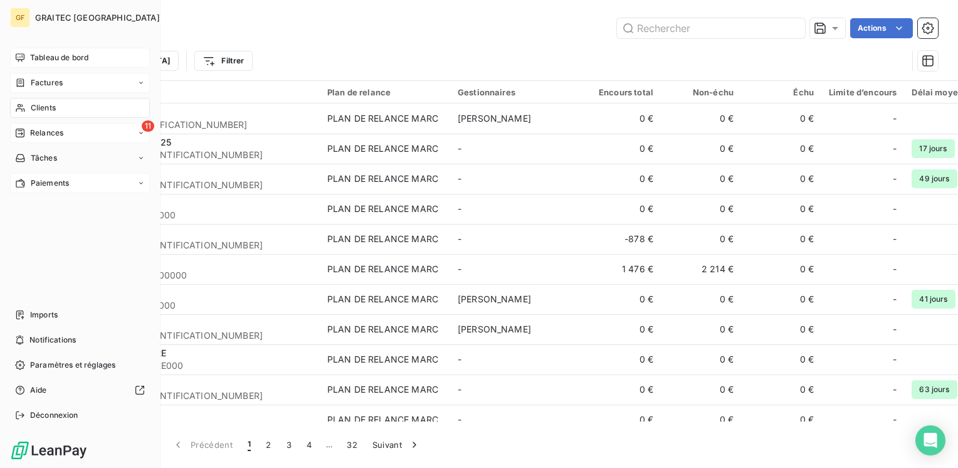
click at [53, 84] on span "Factures" at bounding box center [47, 82] width 32 height 11
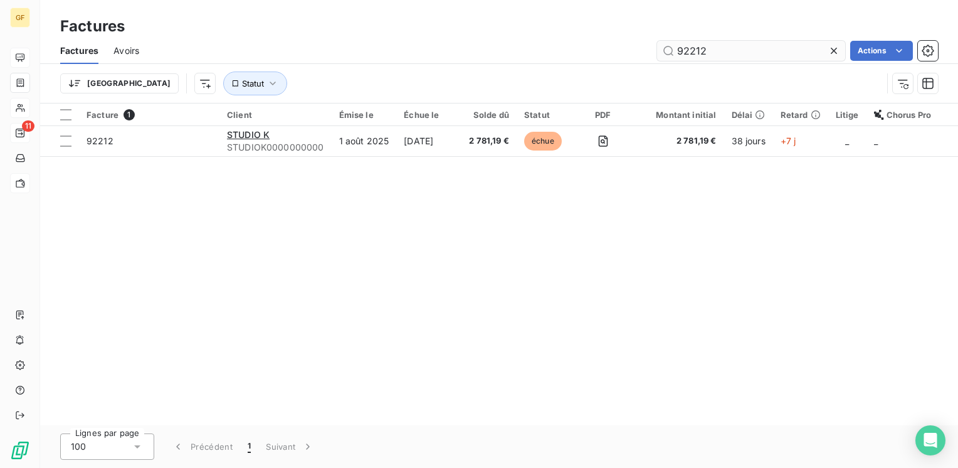
click at [832, 48] on icon at bounding box center [833, 51] width 13 height 13
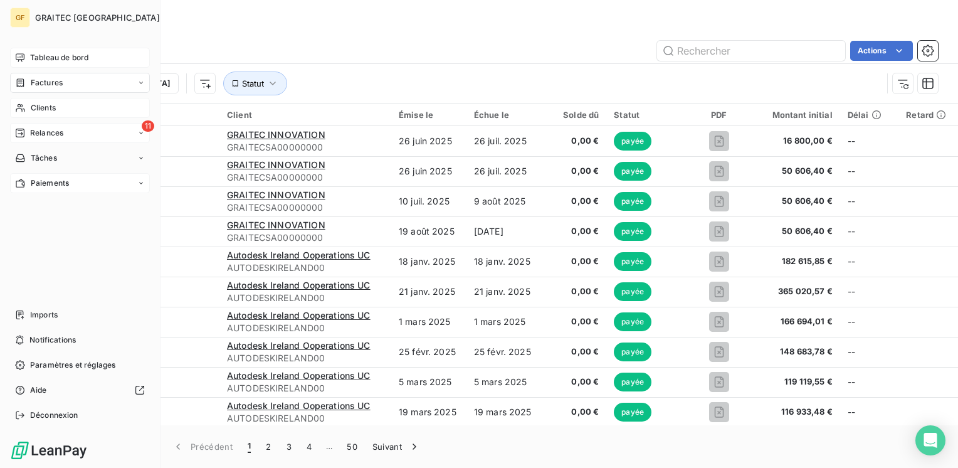
click at [52, 56] on span "Tableau de bord" at bounding box center [59, 57] width 58 height 11
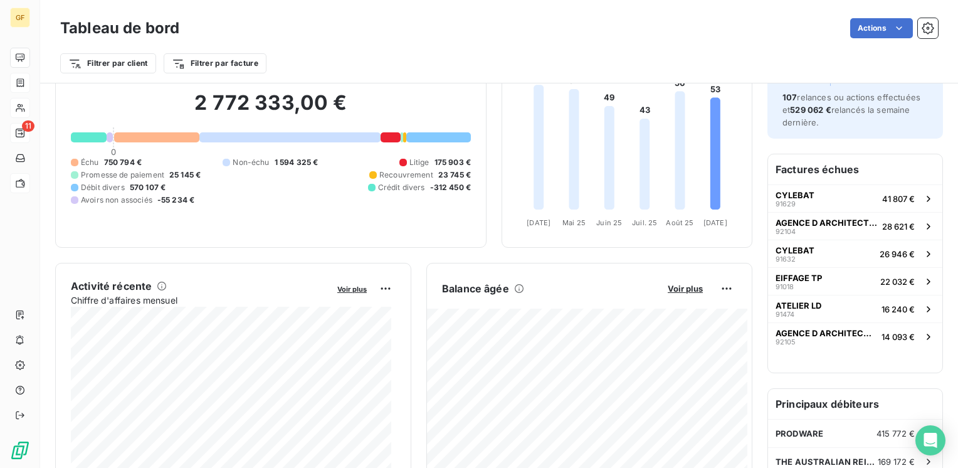
scroll to position [125, 0]
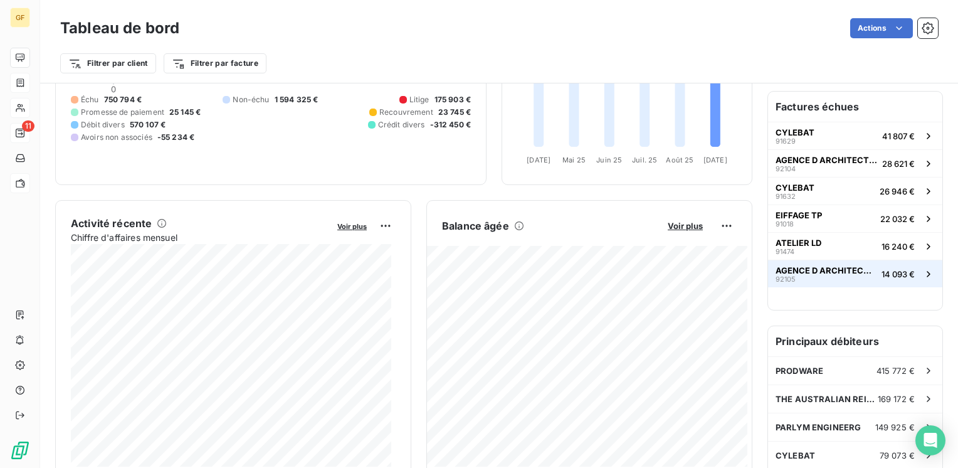
click at [844, 265] on span "AGENCE D ARCHITECTURE A BECHU" at bounding box center [825, 270] width 101 height 10
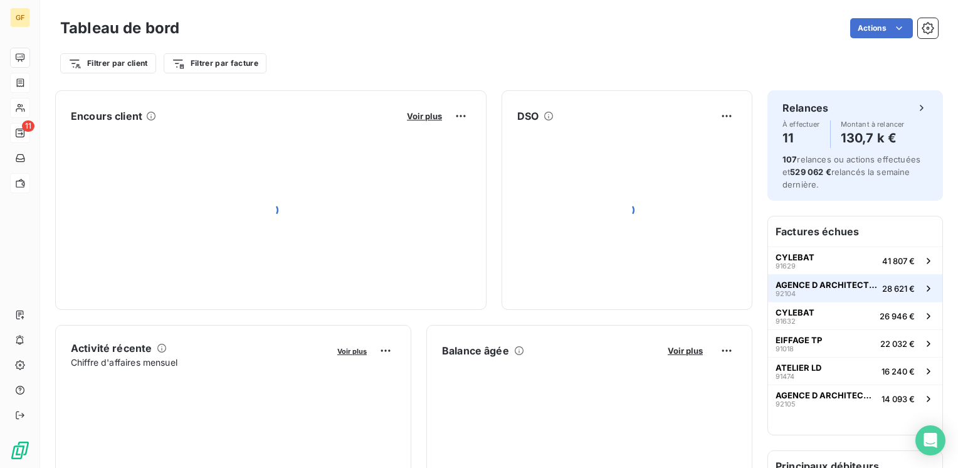
click at [831, 281] on span "AGENCE D ARCHITECTURE A BECHU" at bounding box center [826, 285] width 102 height 10
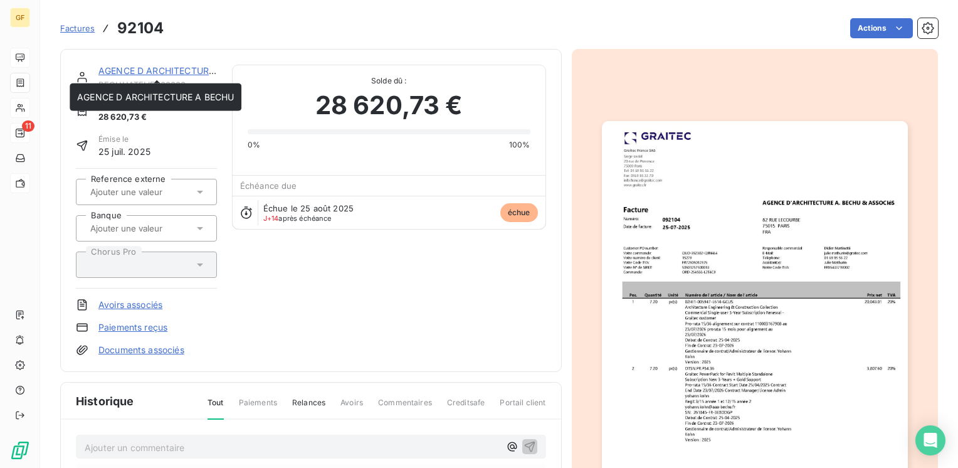
click at [165, 73] on link "AGENCE D ARCHITECTURE A BECHU" at bounding box center [176, 70] width 157 height 11
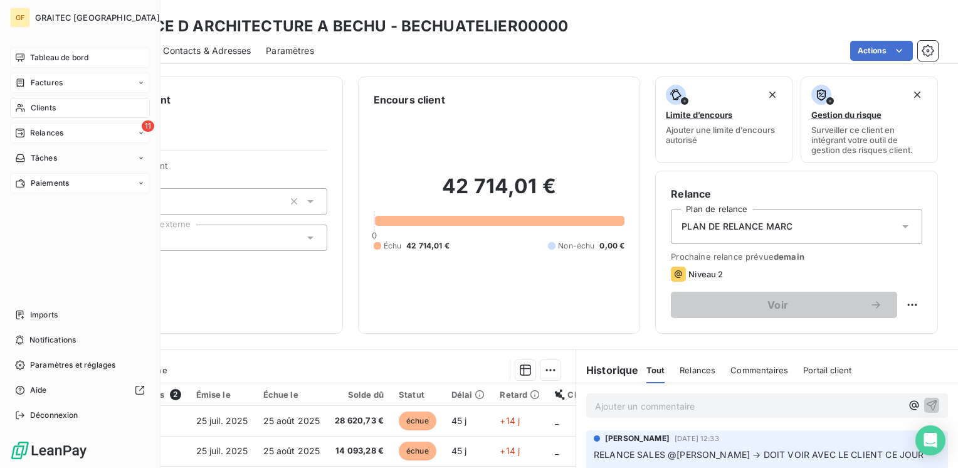
click at [51, 14] on span "GRAITEC [GEOGRAPHIC_DATA]" at bounding box center [97, 18] width 125 height 10
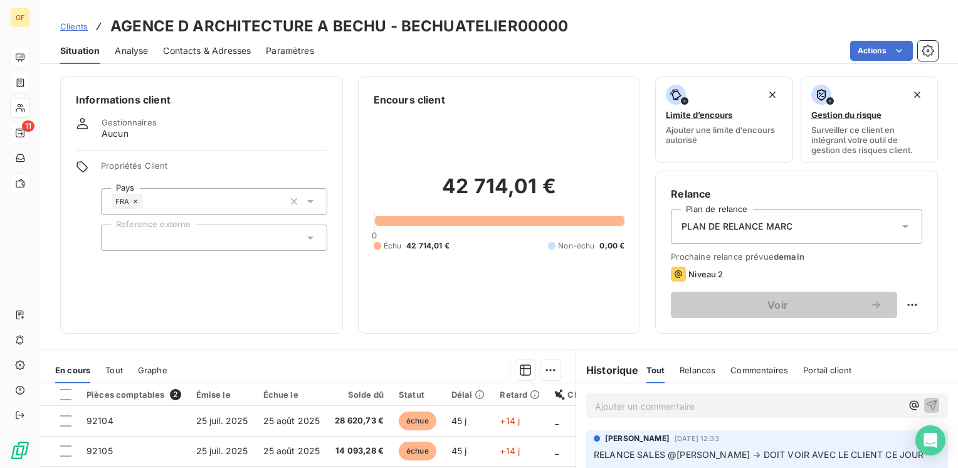
click at [358, 135] on div "Encours client 42 714,01 € 0 Échu 42 714,01 € Non-échu 0,00 €" at bounding box center [499, 204] width 283 height 257
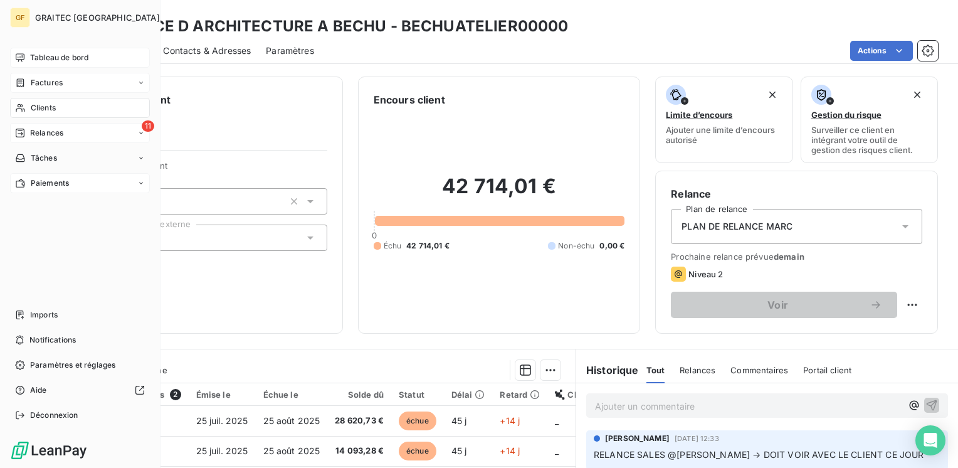
click at [47, 56] on span "Tableau de bord" at bounding box center [59, 57] width 58 height 11
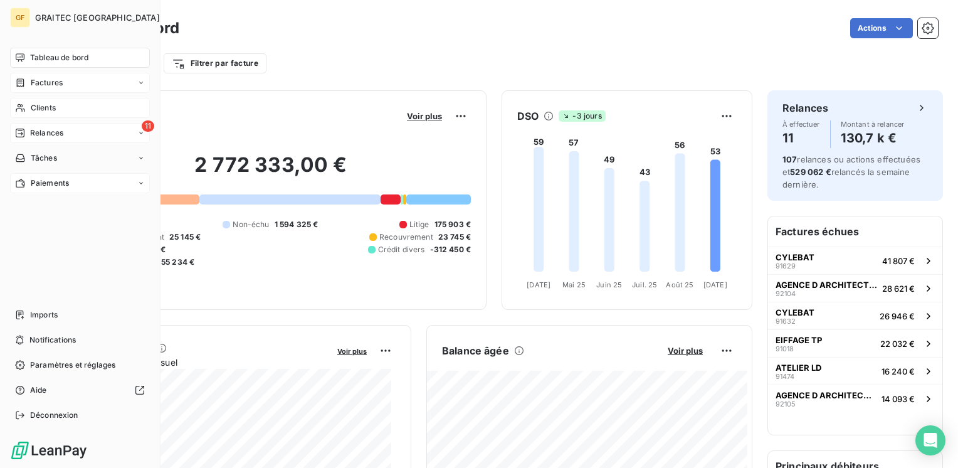
click at [39, 134] on span "Relances" at bounding box center [46, 132] width 33 height 11
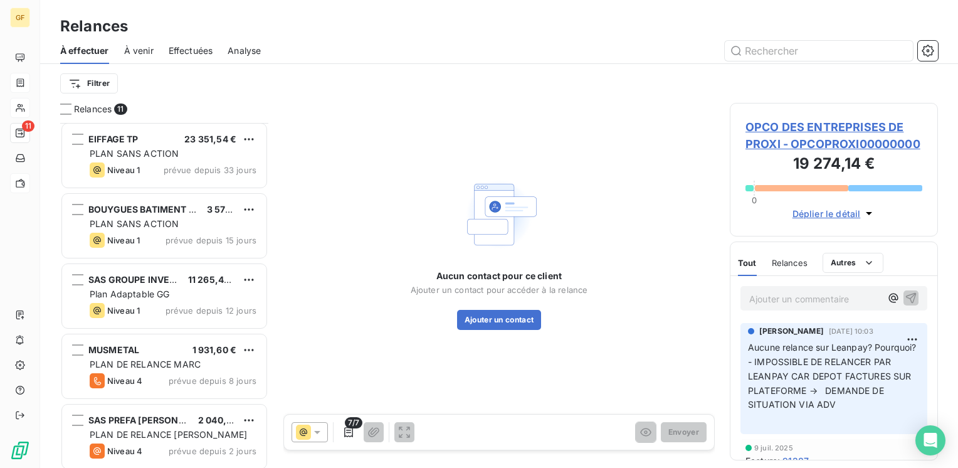
scroll to position [428, 0]
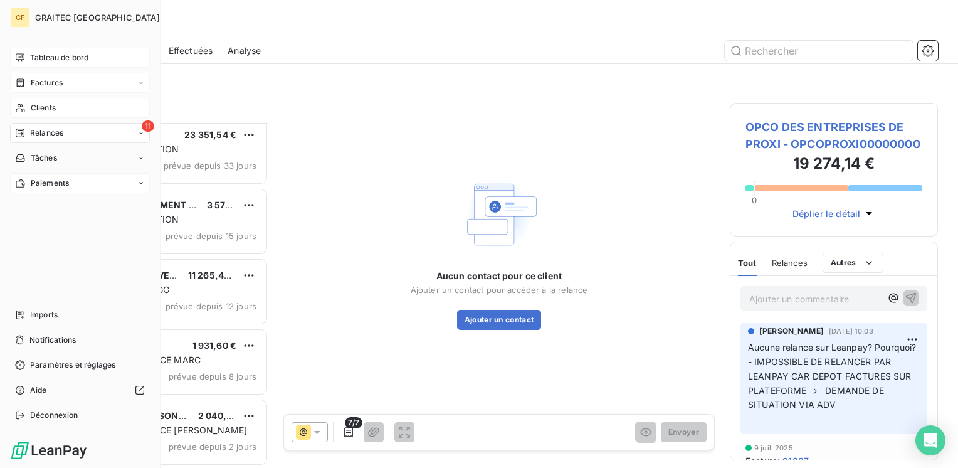
click at [43, 55] on span "Tableau de bord" at bounding box center [59, 57] width 58 height 11
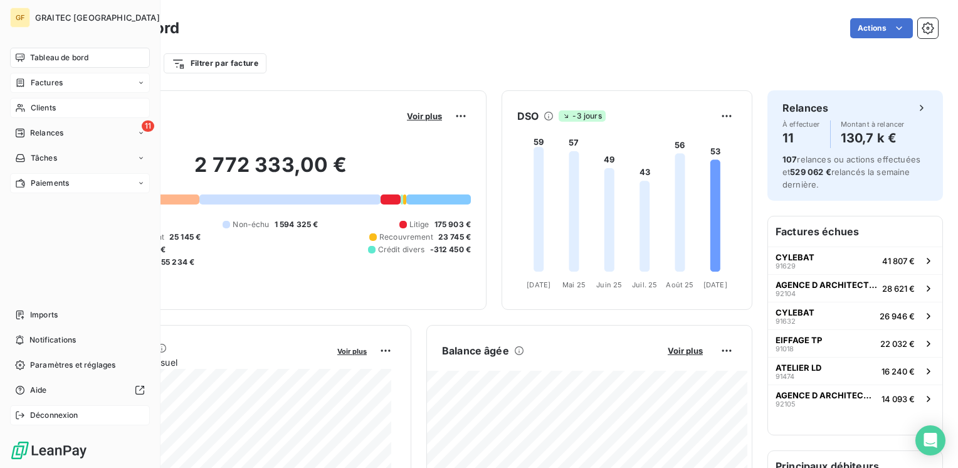
click at [43, 412] on span "Déconnexion" at bounding box center [54, 414] width 48 height 11
